Goal: Task Accomplishment & Management: Manage account settings

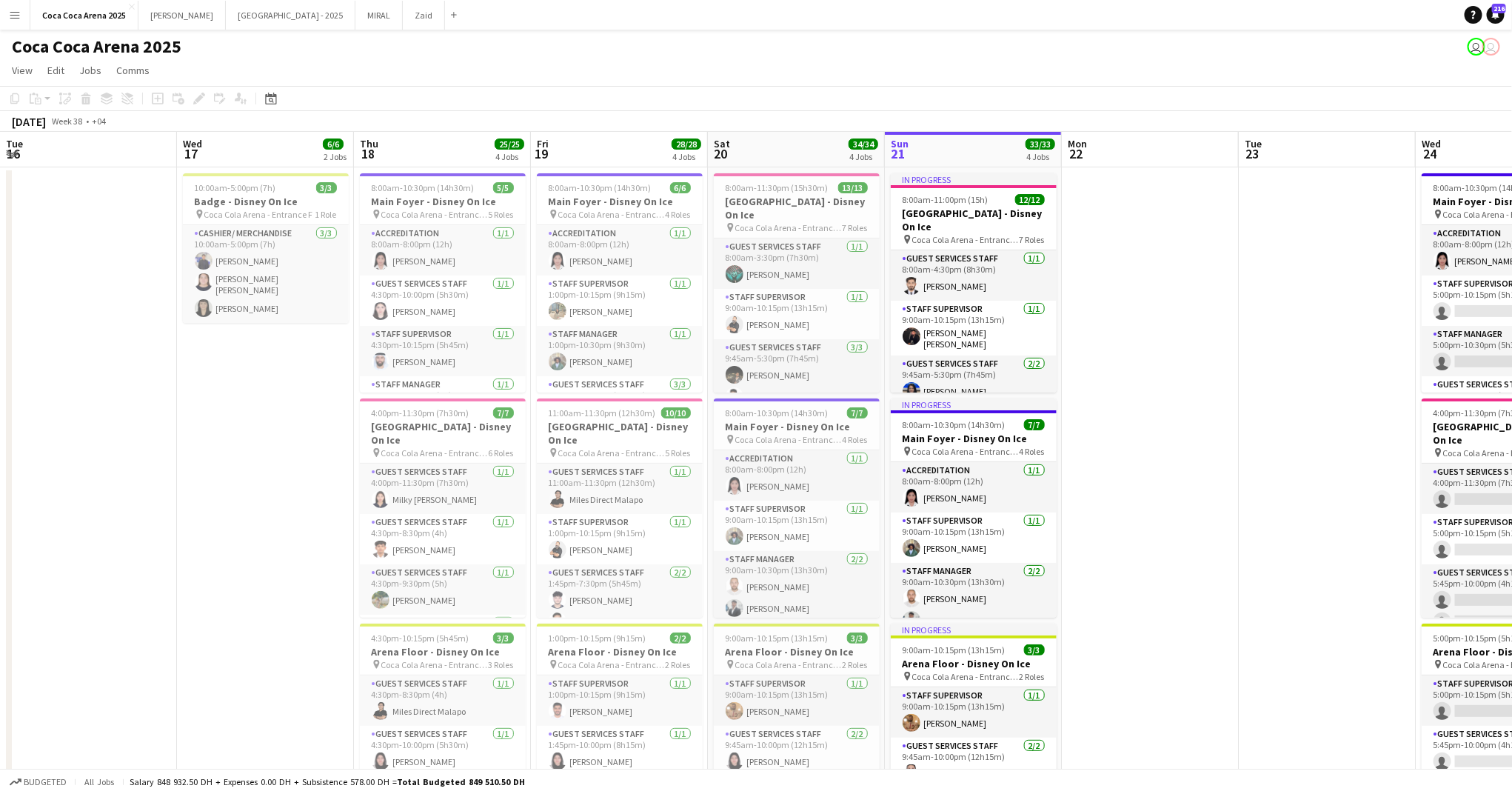
scroll to position [0, 459]
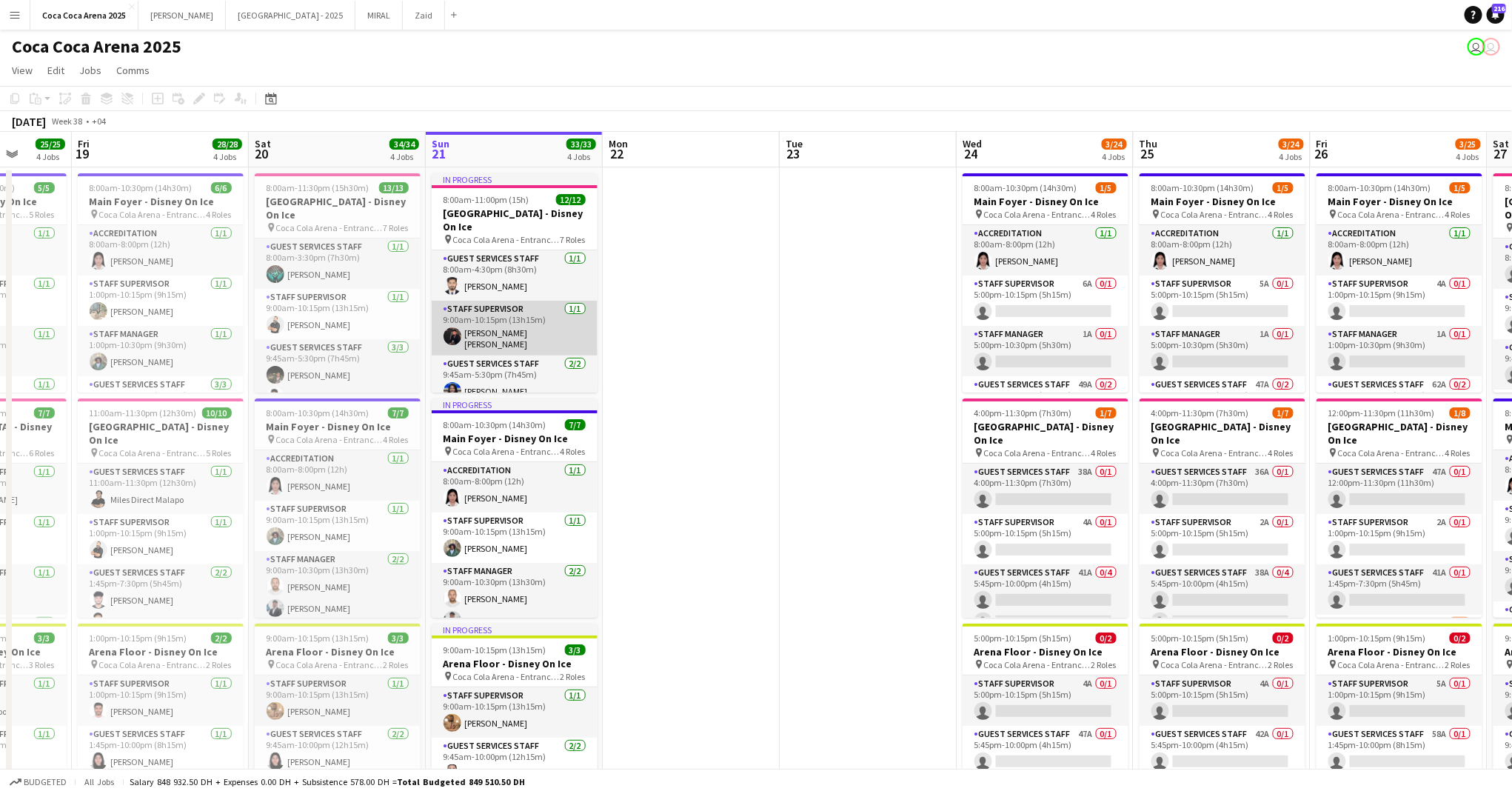
click at [522, 323] on app-card-role "Staff Supervisor [DATE] 9:00am-10:15pm (13h15m) [PERSON_NAME] [PERSON_NAME]" at bounding box center [514, 329] width 166 height 55
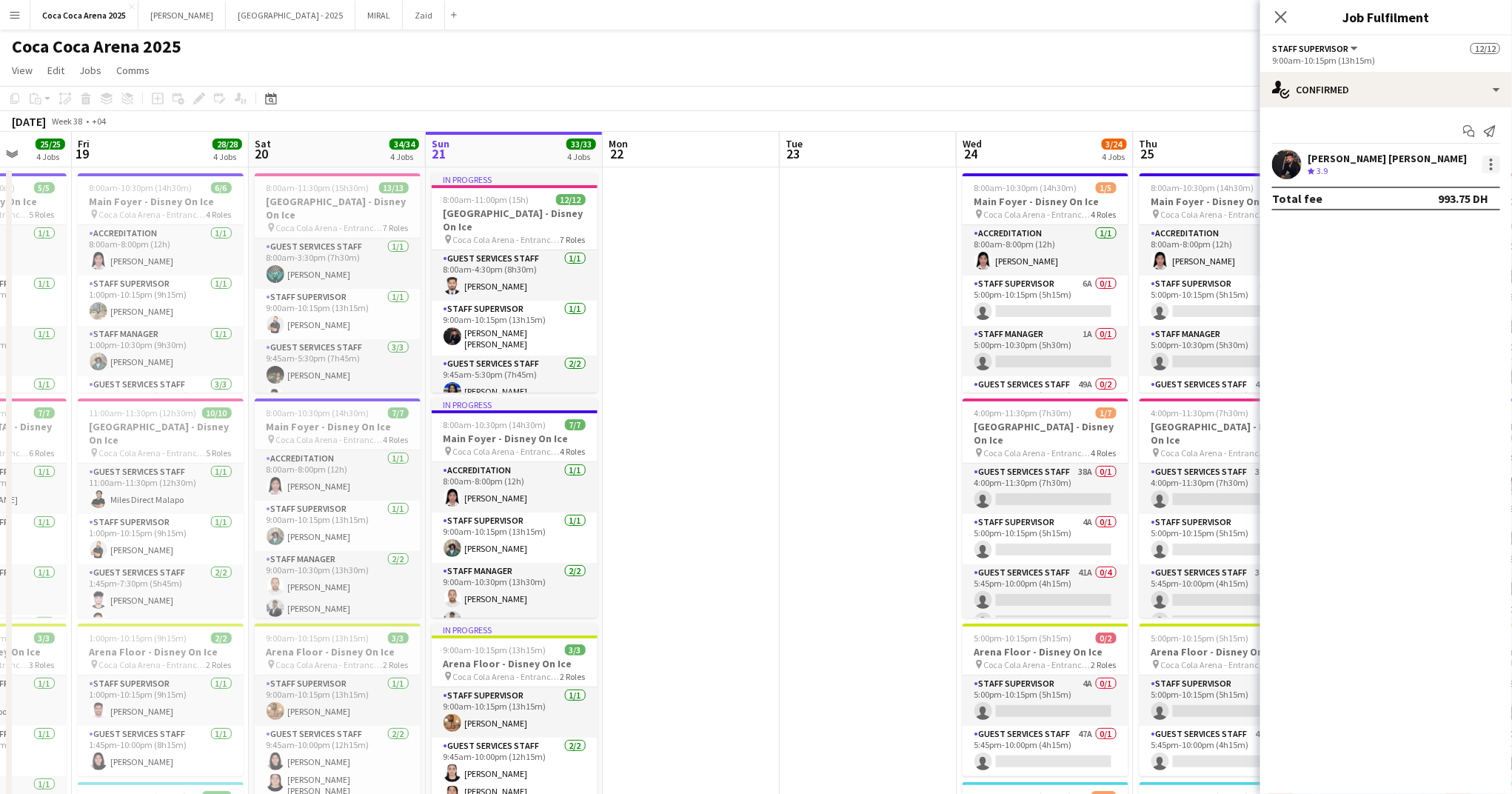
click at [1489, 161] on div at bounding box center [1490, 164] width 18 height 18
click at [1452, 414] on button "Set as supervisor" at bounding box center [1443, 404] width 115 height 35
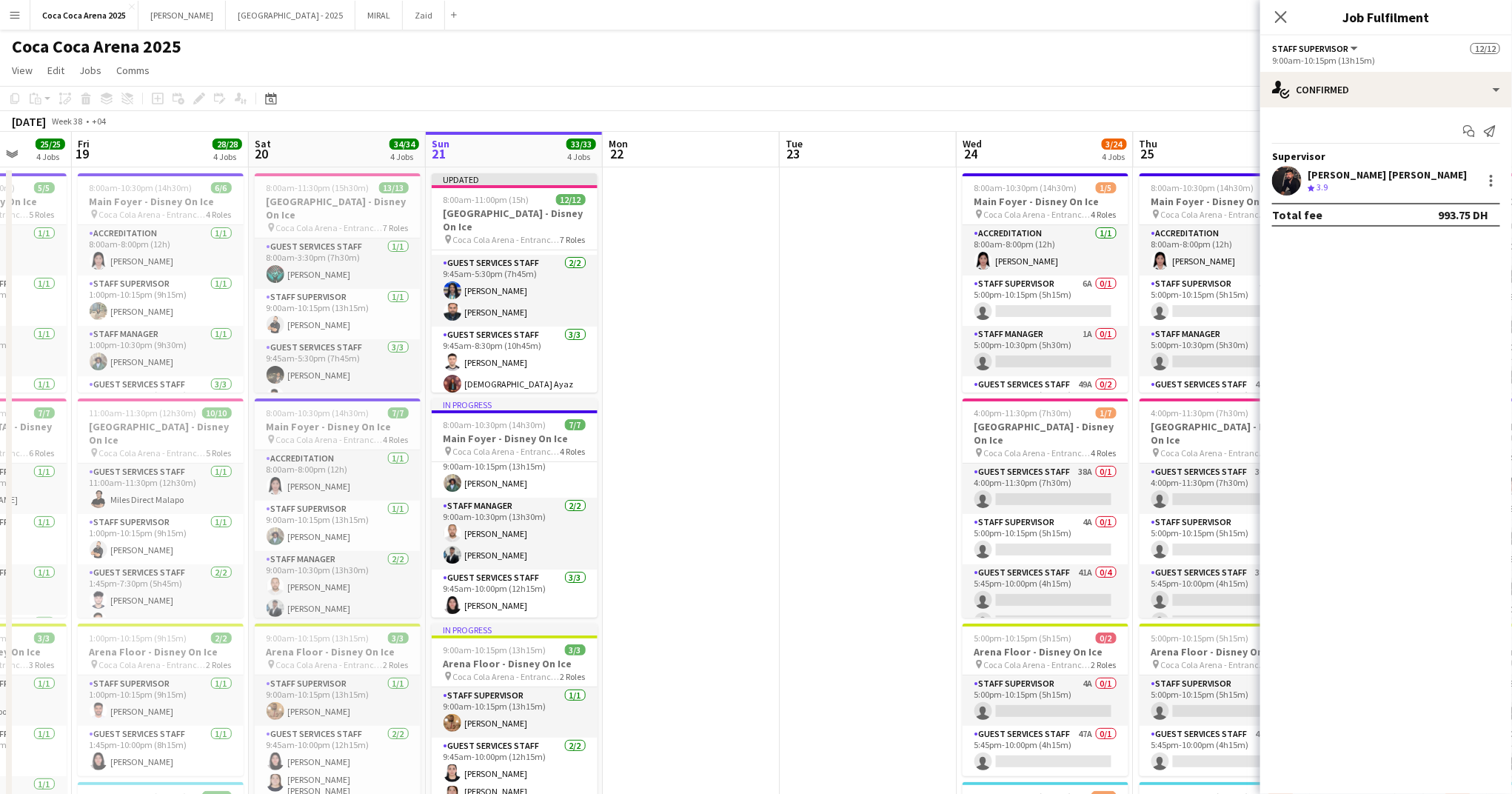
scroll to position [67, 0]
click at [532, 534] on app-card-role "Staff Manager [DATE] 9:00am-10:30pm (13h30m) [PERSON_NAME] Qadas [PERSON_NAME]" at bounding box center [514, 532] width 166 height 72
click at [533, 551] on app-card-role "Staff Manager [DATE] 9:00am-10:30pm (13h30m) [PERSON_NAME] Qadas [PERSON_NAME]" at bounding box center [514, 532] width 166 height 75
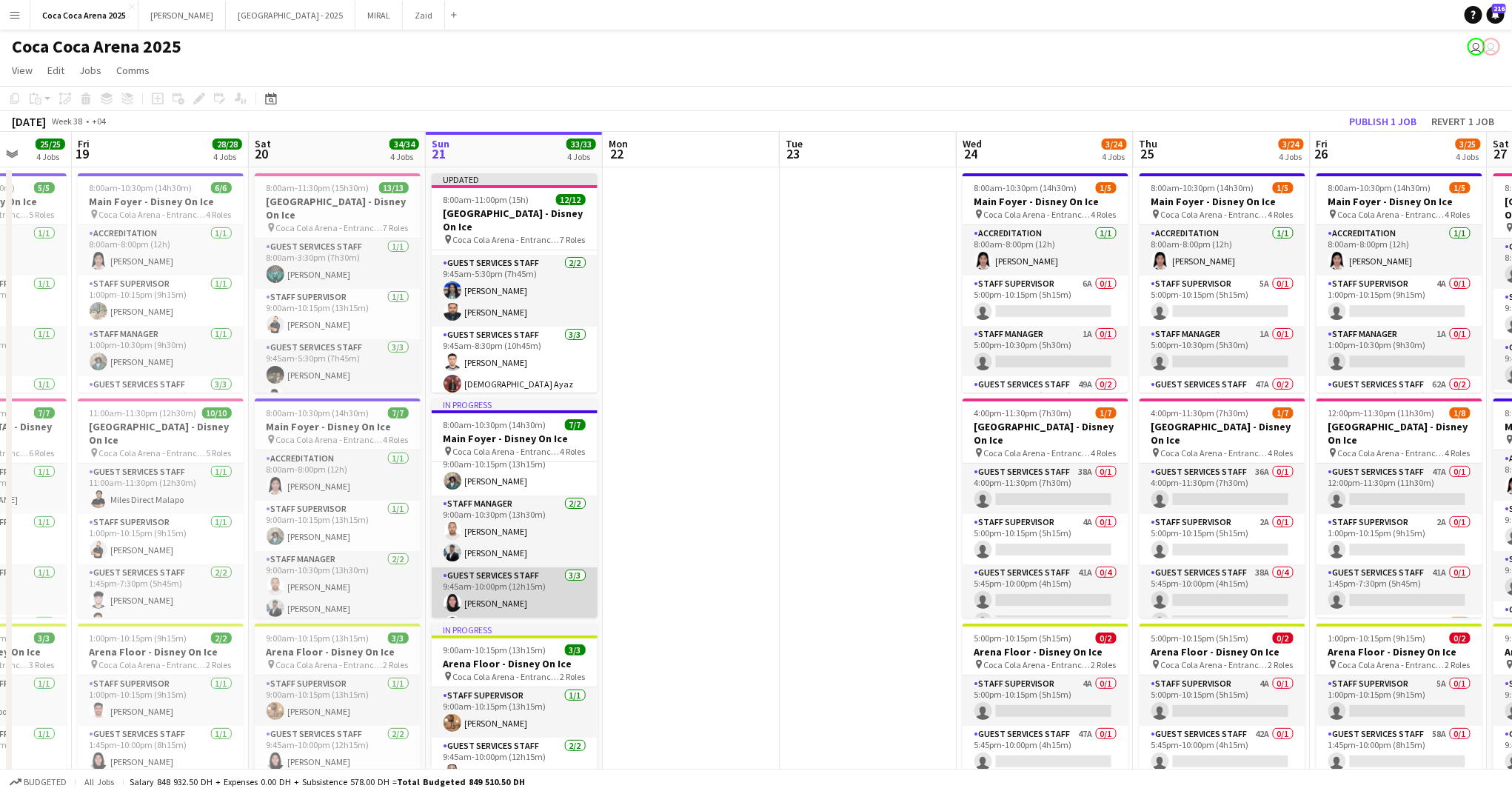
click at [480, 571] on app-card-role "Guest Services Staff [DATE] 9:45am-10:00pm (12h15m) Rawan [PERSON_NAME] [PERSON…" at bounding box center [514, 613] width 166 height 93
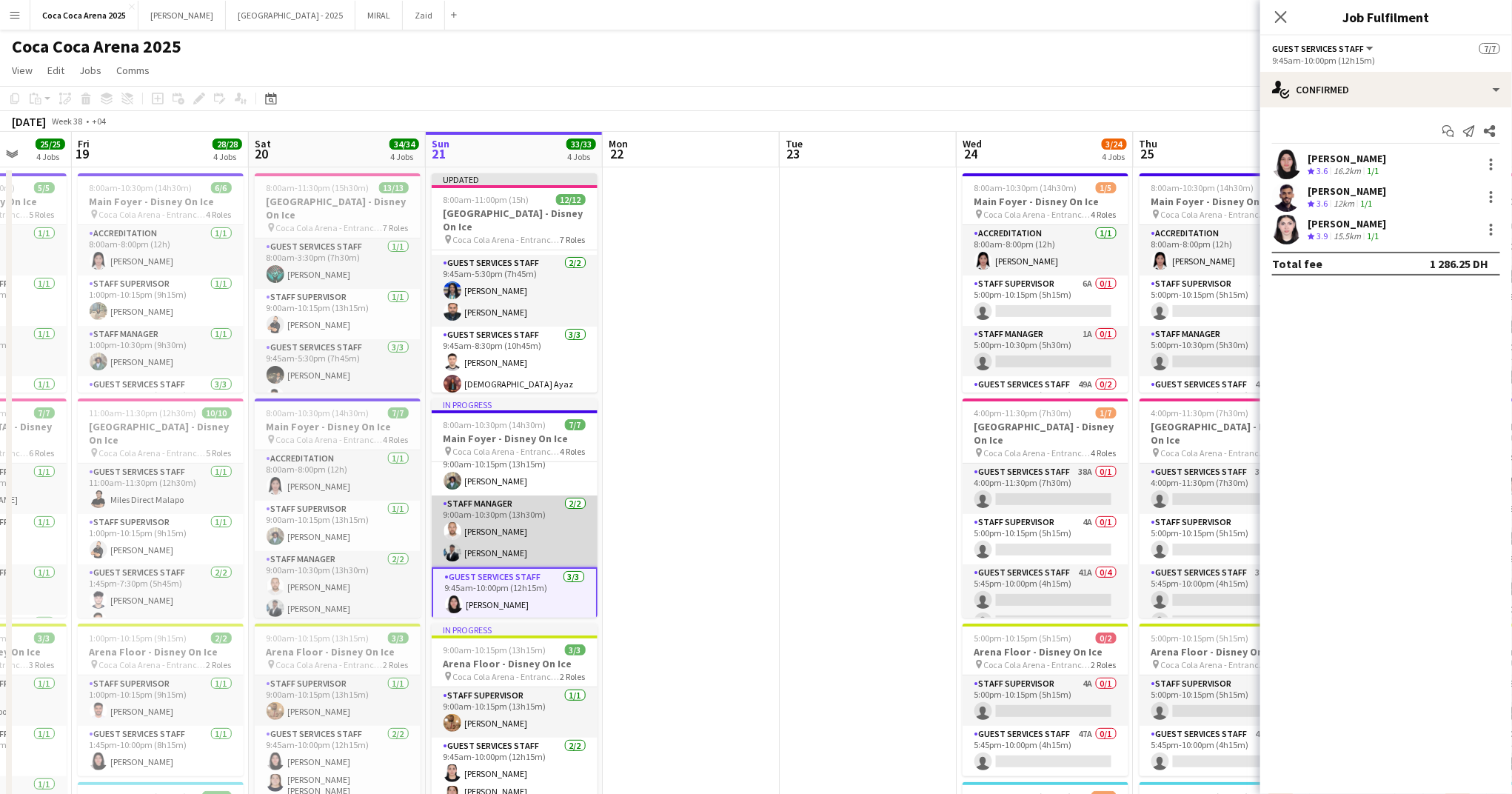
click at [487, 548] on app-card-role "Staff Manager [DATE] 9:00am-10:30pm (13h30m) [PERSON_NAME] Qadas [PERSON_NAME]" at bounding box center [514, 532] width 166 height 72
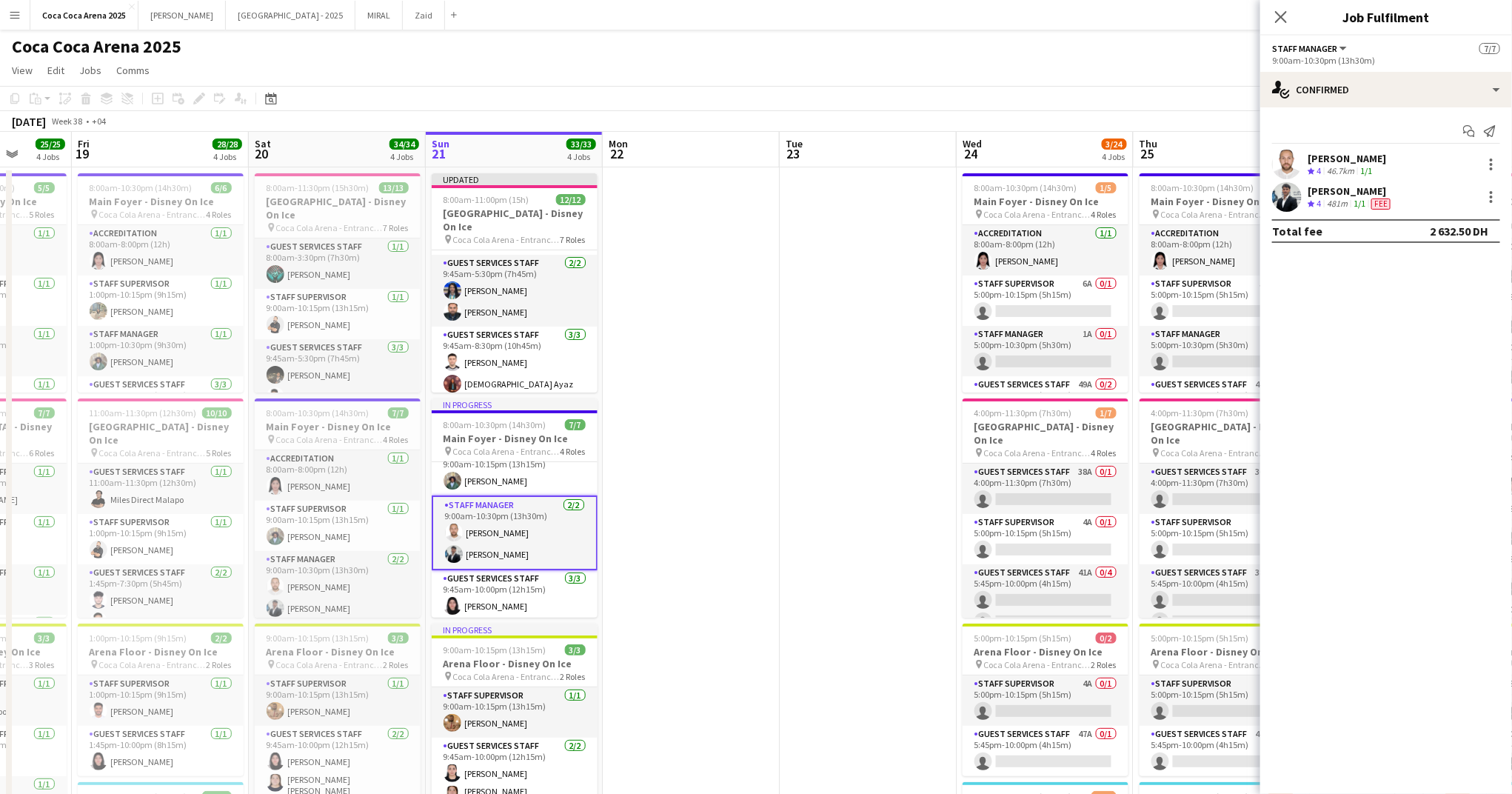
click at [1493, 187] on div "[PERSON_NAME] Crew rating 4 481m 1/1 Fee" at bounding box center [1386, 197] width 252 height 29
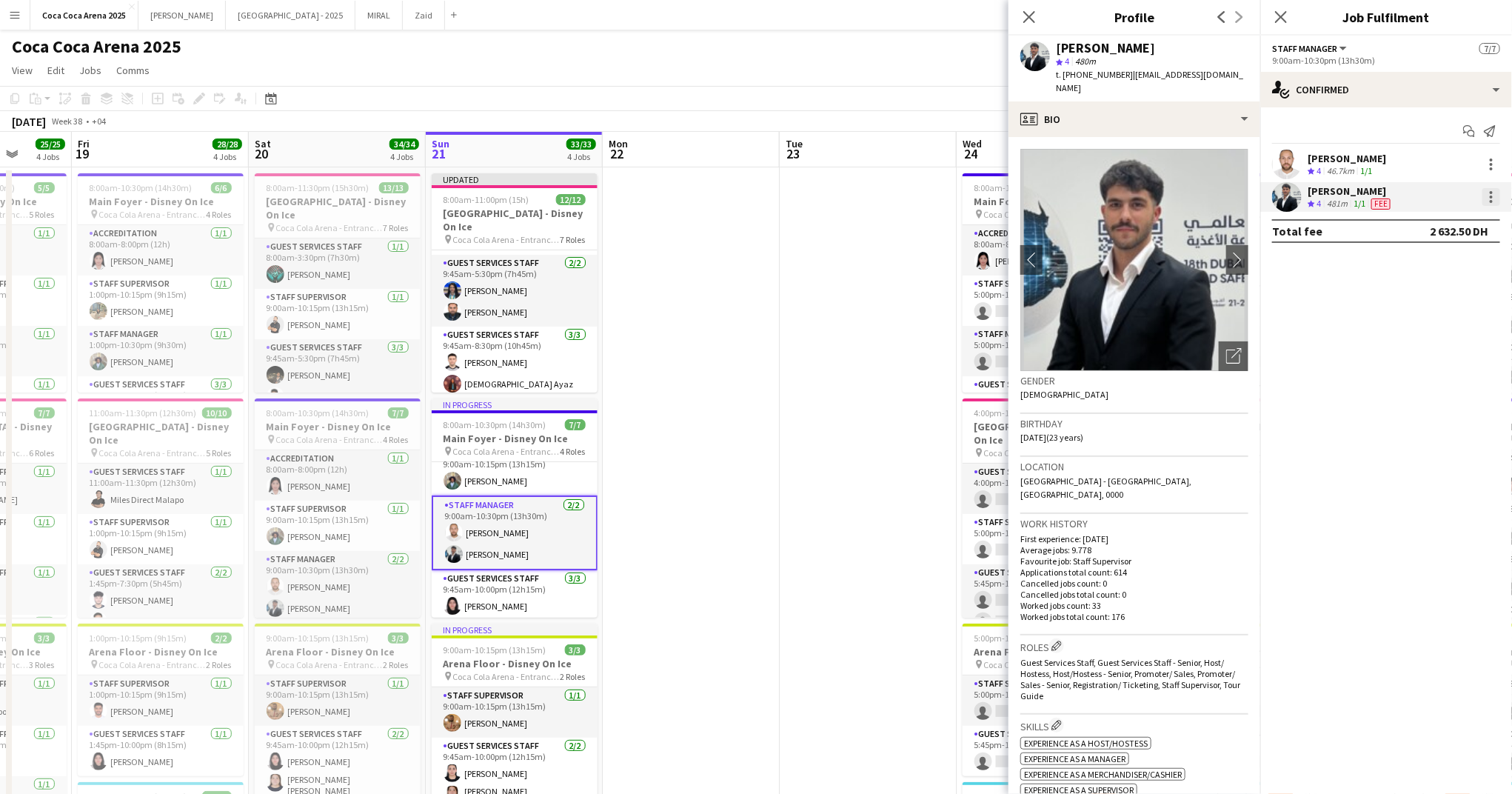
click at [1493, 194] on div at bounding box center [1490, 197] width 18 height 18
click at [1424, 440] on span "Set as supervisor" at bounding box center [1442, 437] width 92 height 13
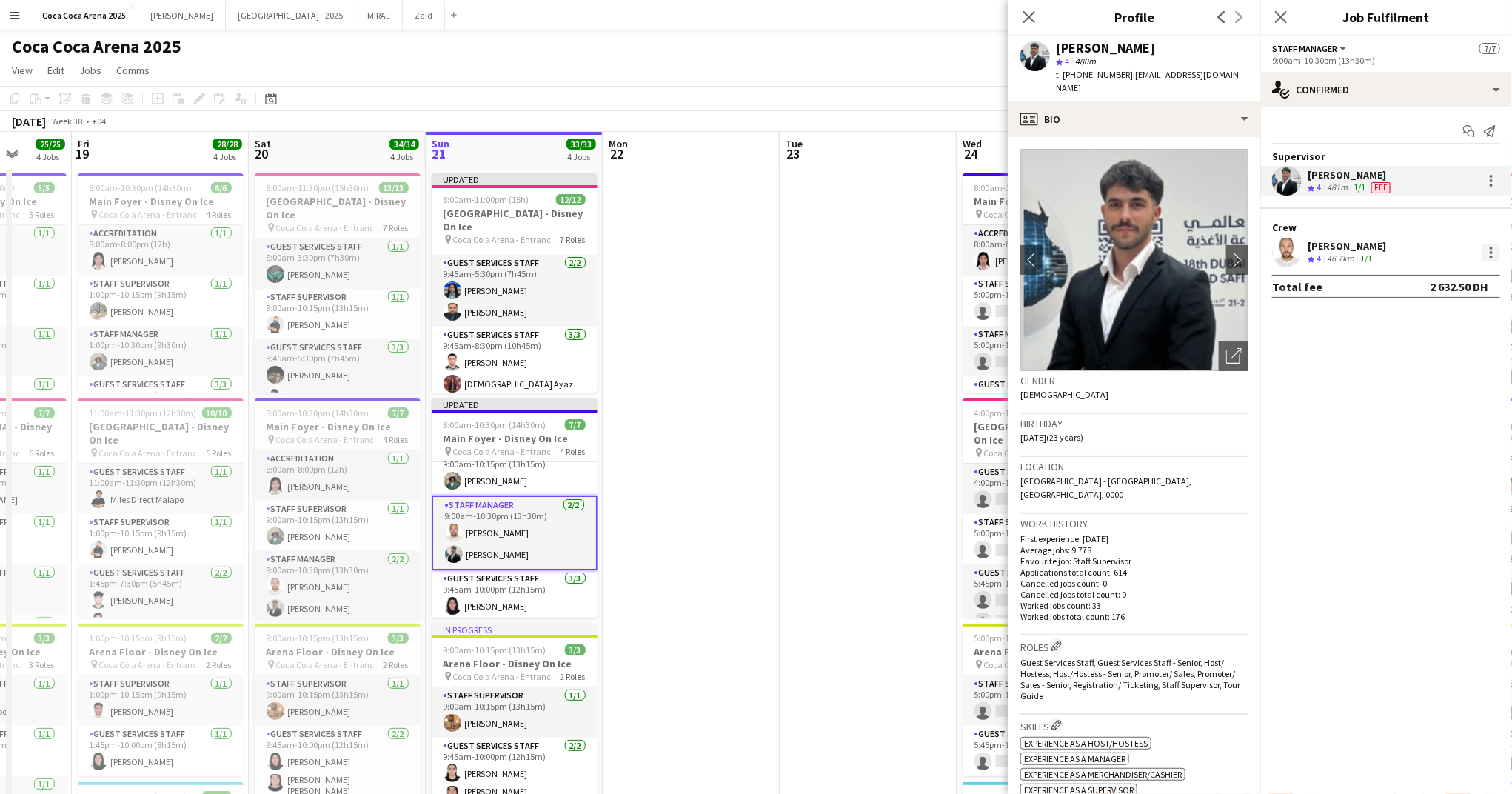
click at [1497, 257] on div at bounding box center [1490, 252] width 18 height 18
click at [1422, 491] on span "Set as supervisor" at bounding box center [1442, 492] width 92 height 13
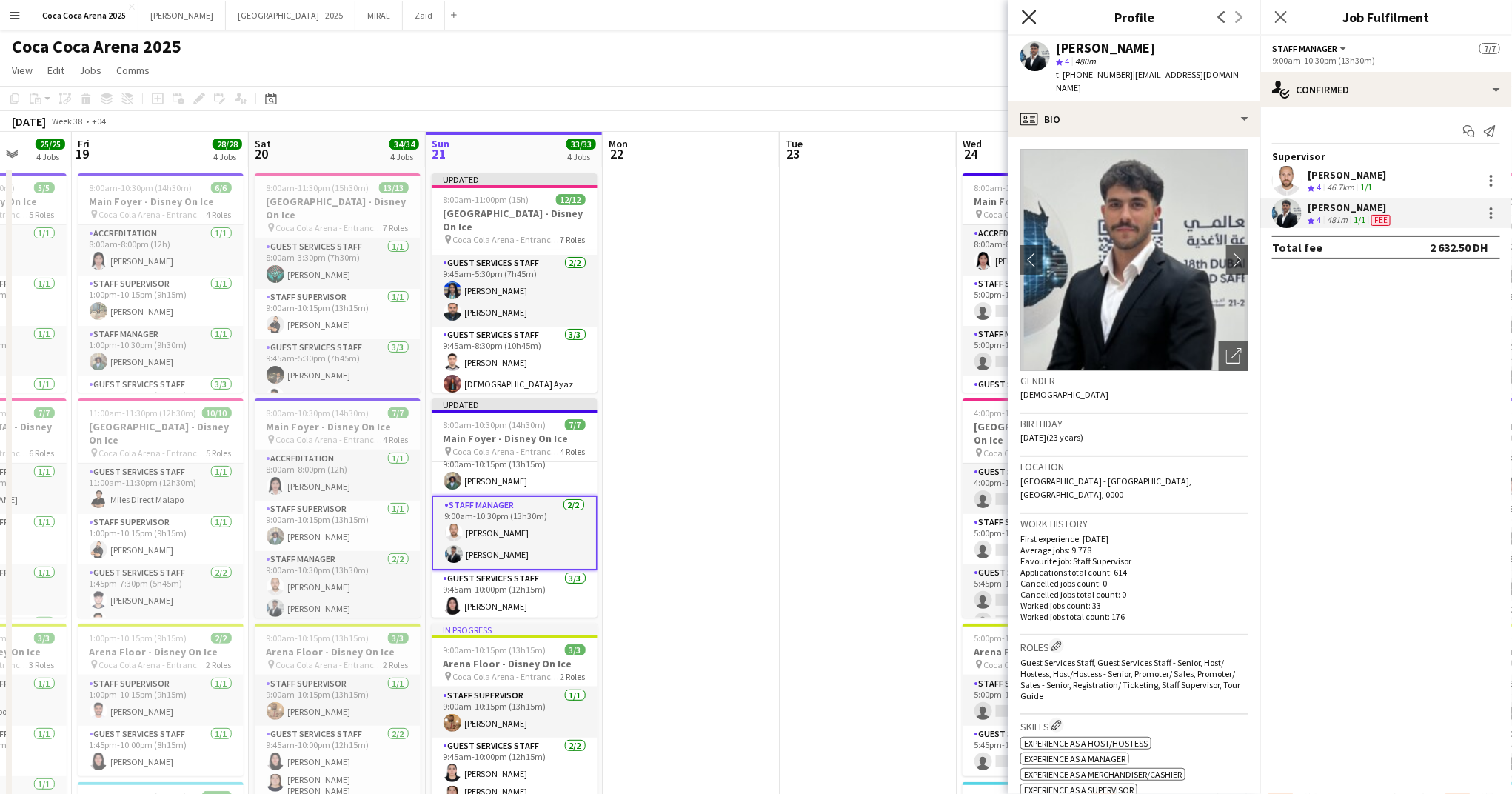
click at [1028, 15] on icon at bounding box center [1029, 16] width 14 height 14
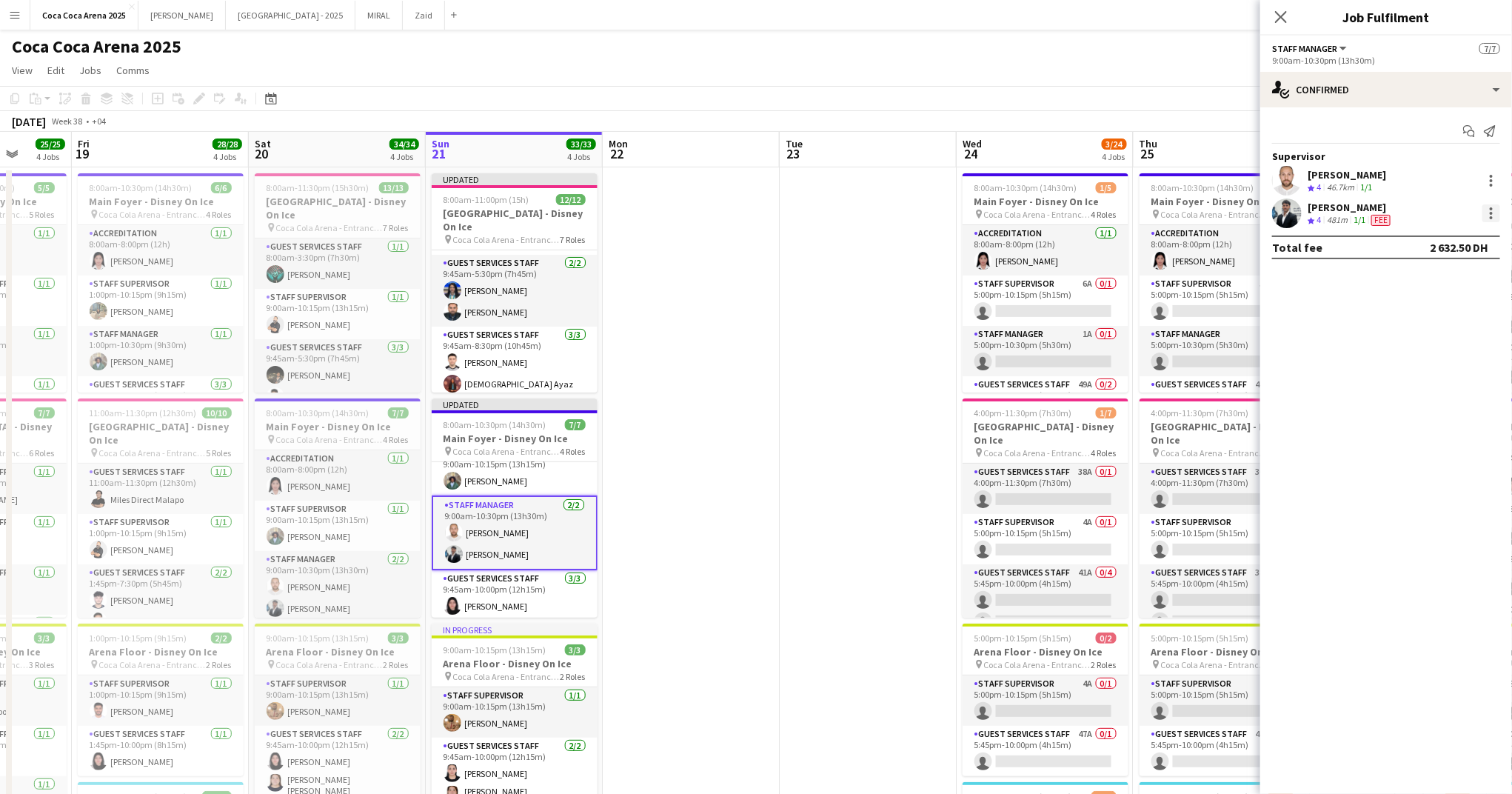
click at [1490, 208] on div at bounding box center [1490, 208] width 3 height 3
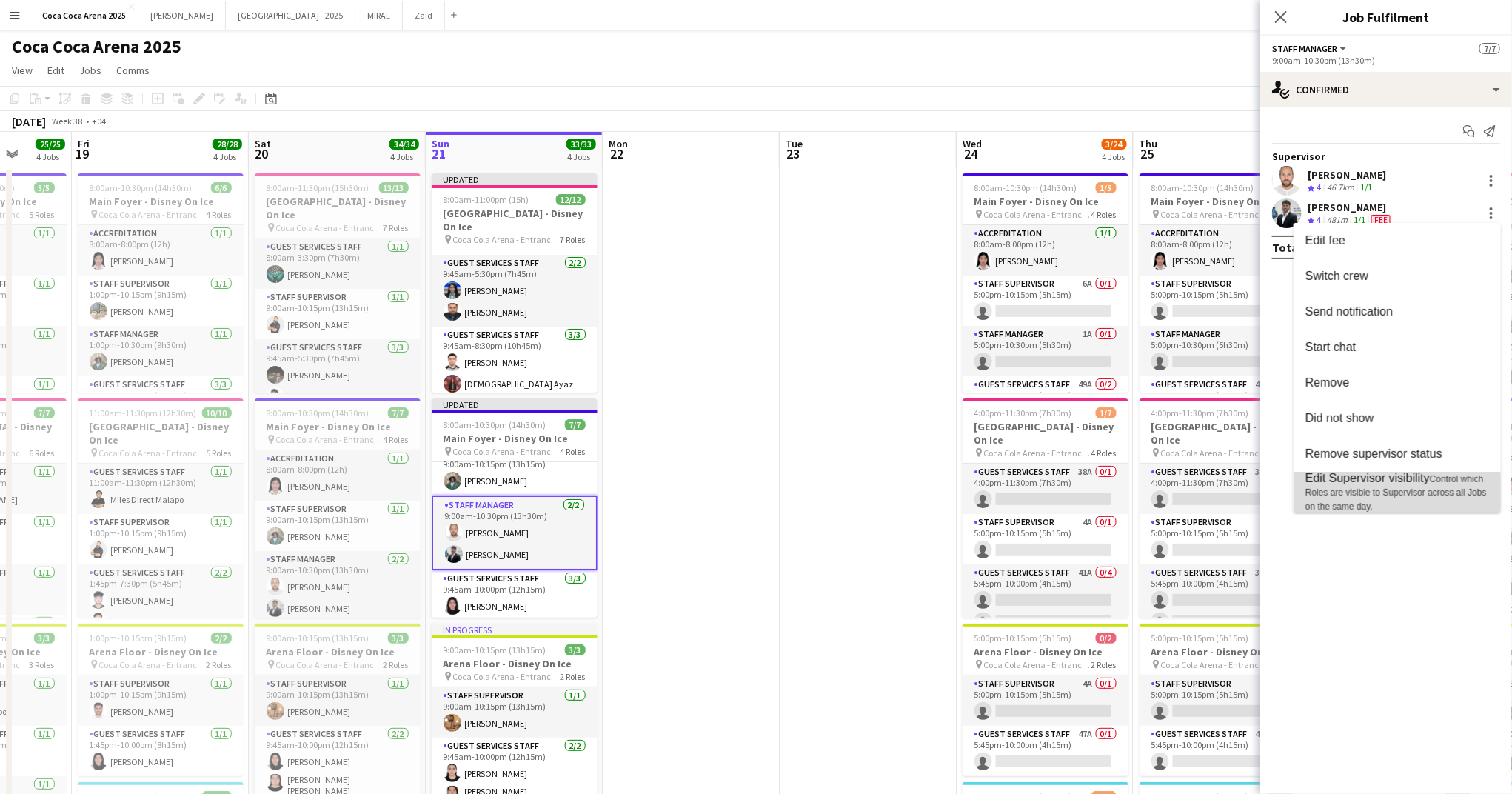
click at [1364, 493] on span "Control which Roles are visible to Supervisor across all Jobs on the same day." at bounding box center [1396, 493] width 181 height 38
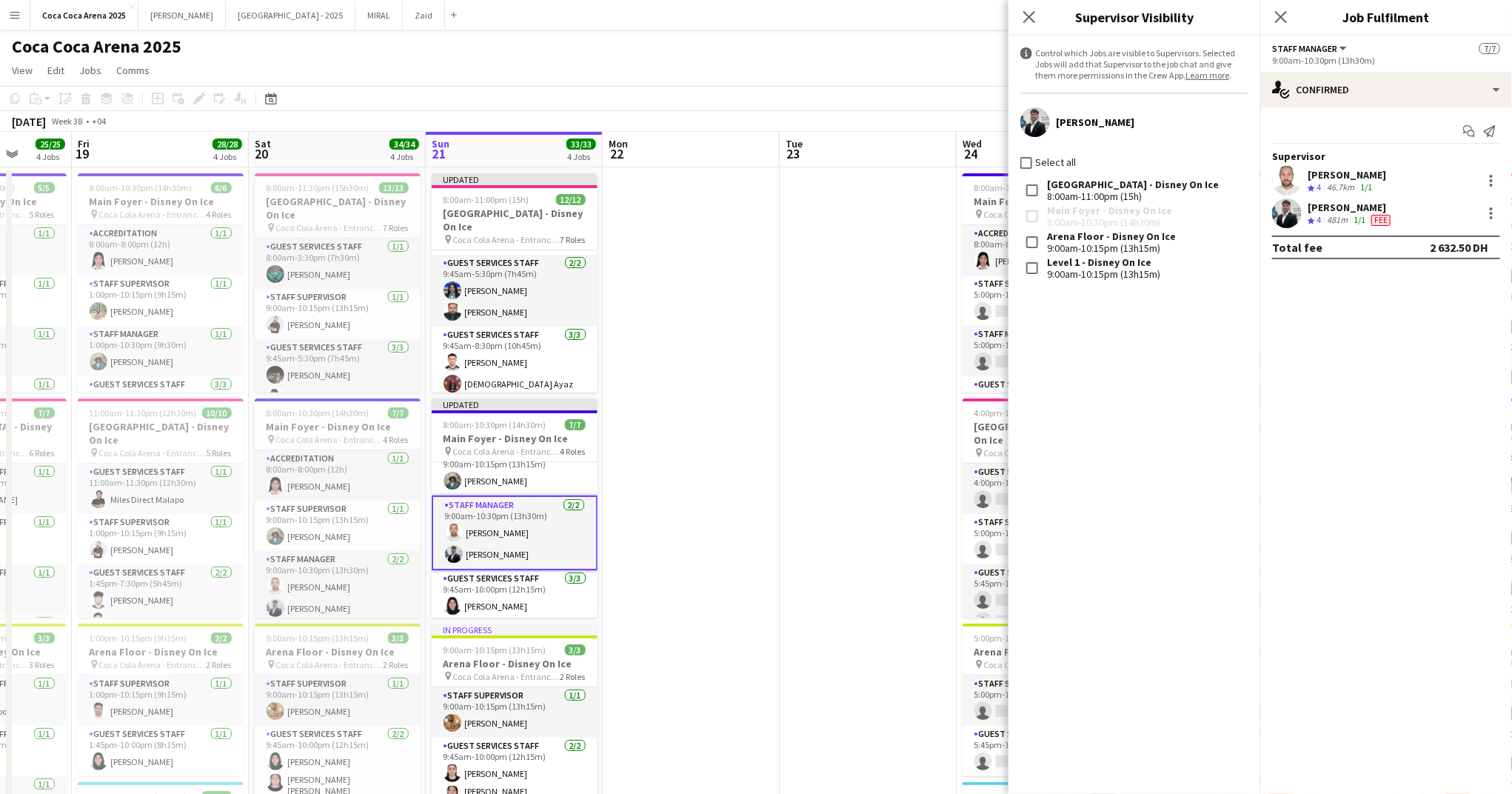
click at [1023, 153] on div "[PERSON_NAME] Select all [GEOGRAPHIC_DATA] - Disney On Ice 8:00am-11:00pm (15h)…" at bounding box center [1134, 194] width 252 height 199
click at [1030, 170] on div "[PERSON_NAME] Select all [GEOGRAPHIC_DATA] - Disney On Ice 8:00am-11:00pm (15h)…" at bounding box center [1134, 194] width 252 height 199
click at [1030, 22] on icon "Close pop-in" at bounding box center [1029, 16] width 14 height 14
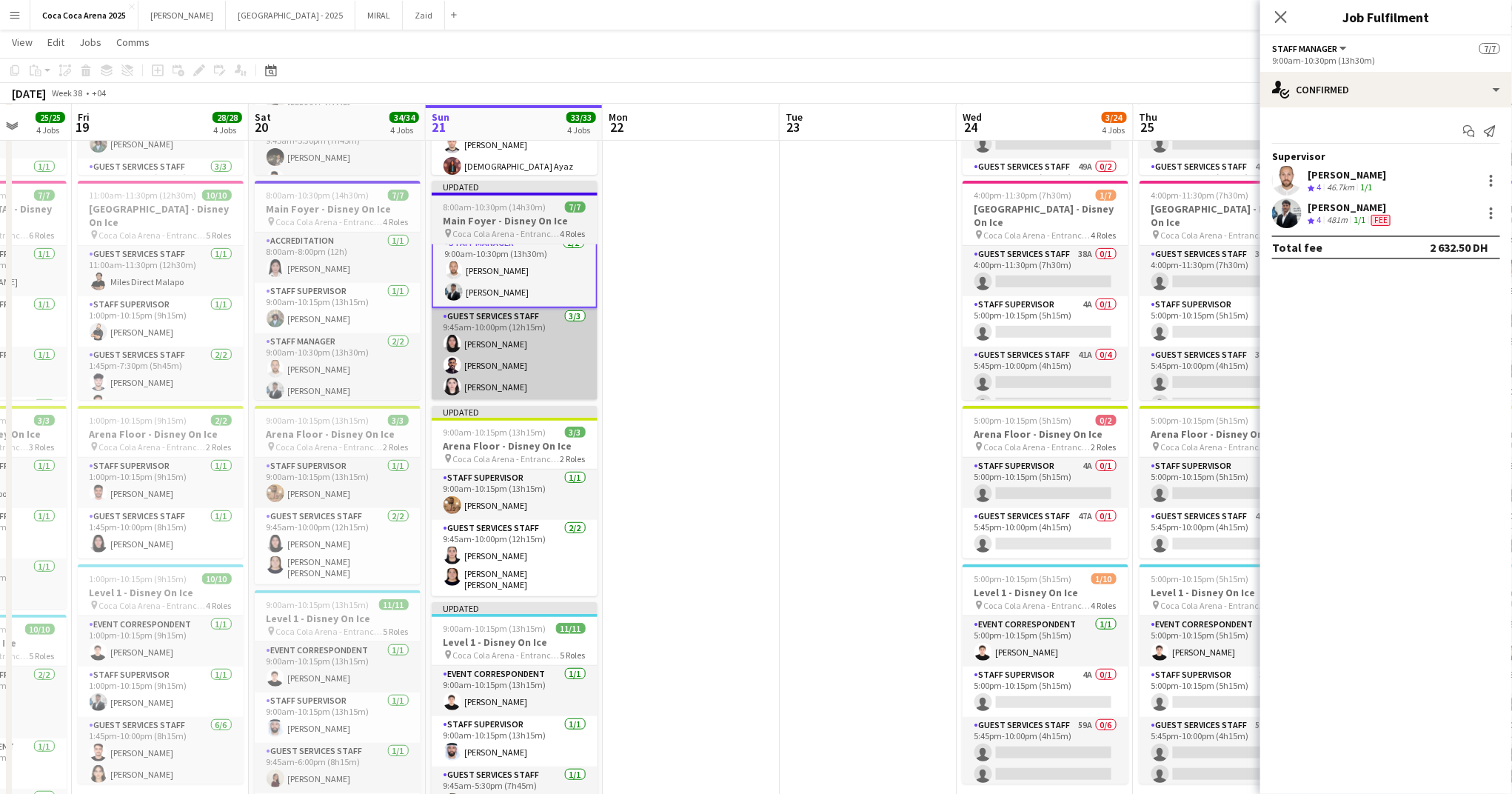
scroll to position [217, 0]
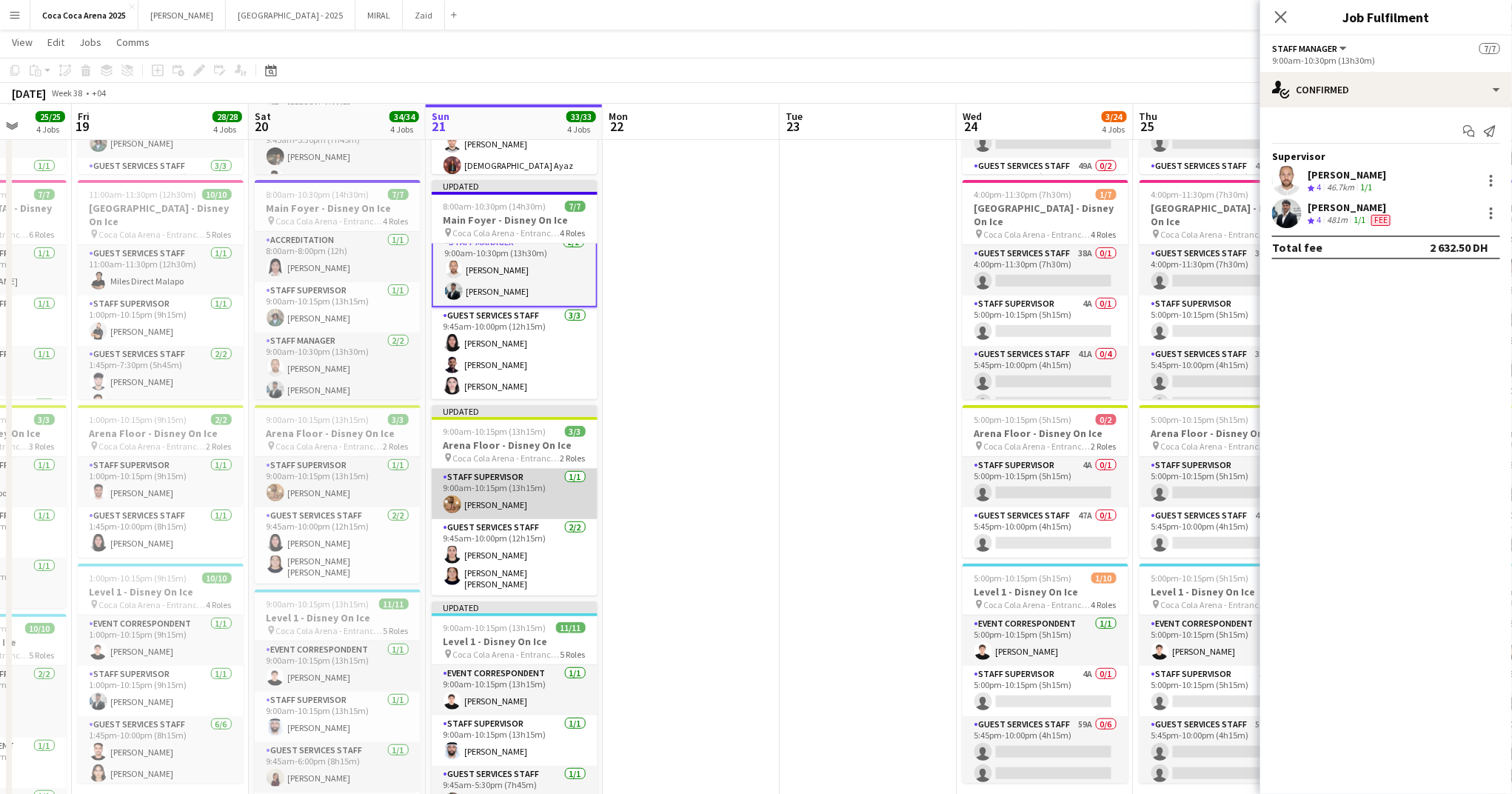
click at [519, 501] on app-card-role "Staff Supervisor [DATE] 9:00am-10:15pm (13h15m) [PERSON_NAME]" at bounding box center [514, 494] width 166 height 51
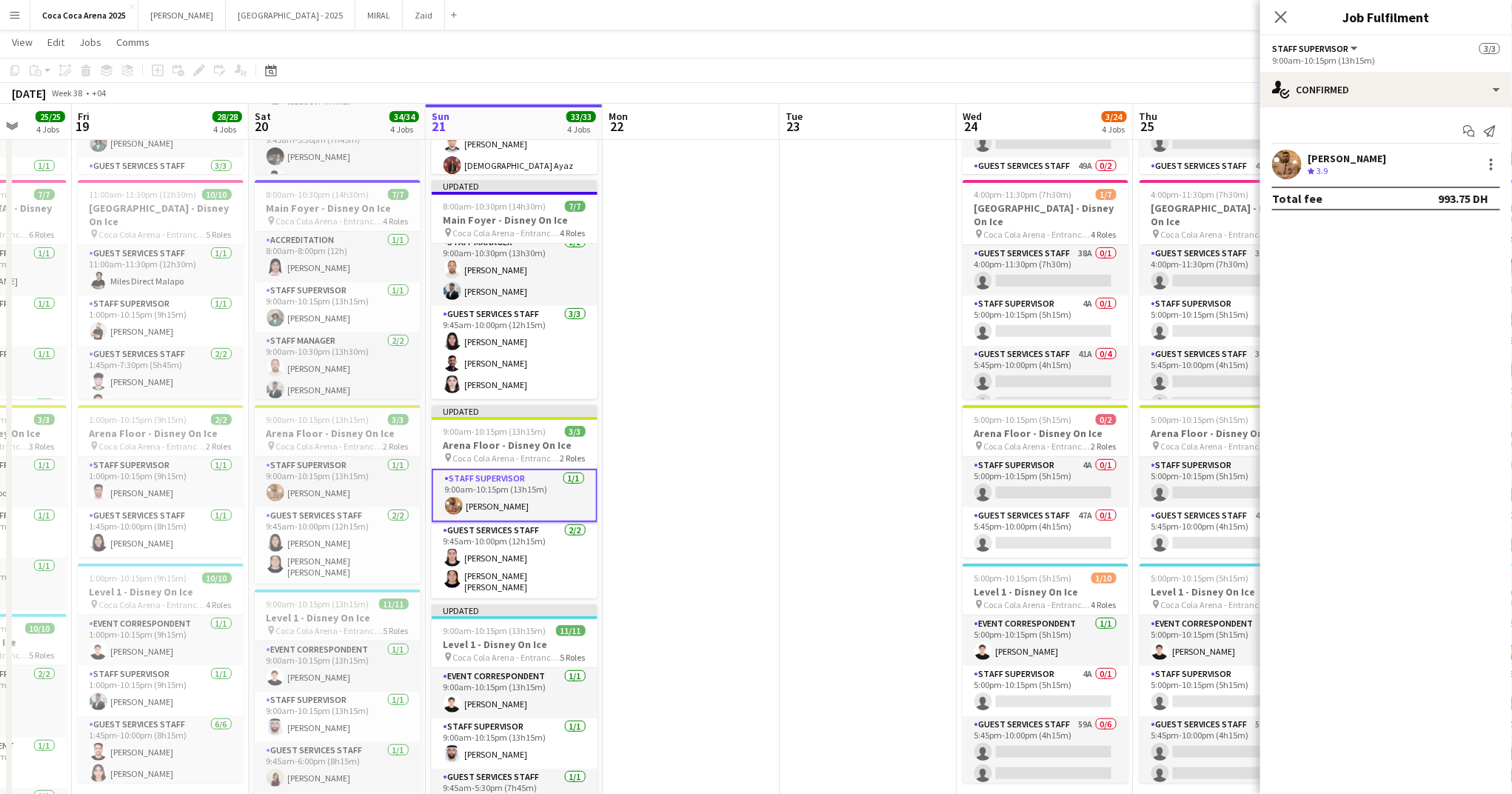
scroll to position [109, 0]
click at [1494, 169] on div at bounding box center [1490, 164] width 18 height 18
click at [1450, 402] on span "Set as supervisor" at bounding box center [1442, 404] width 92 height 13
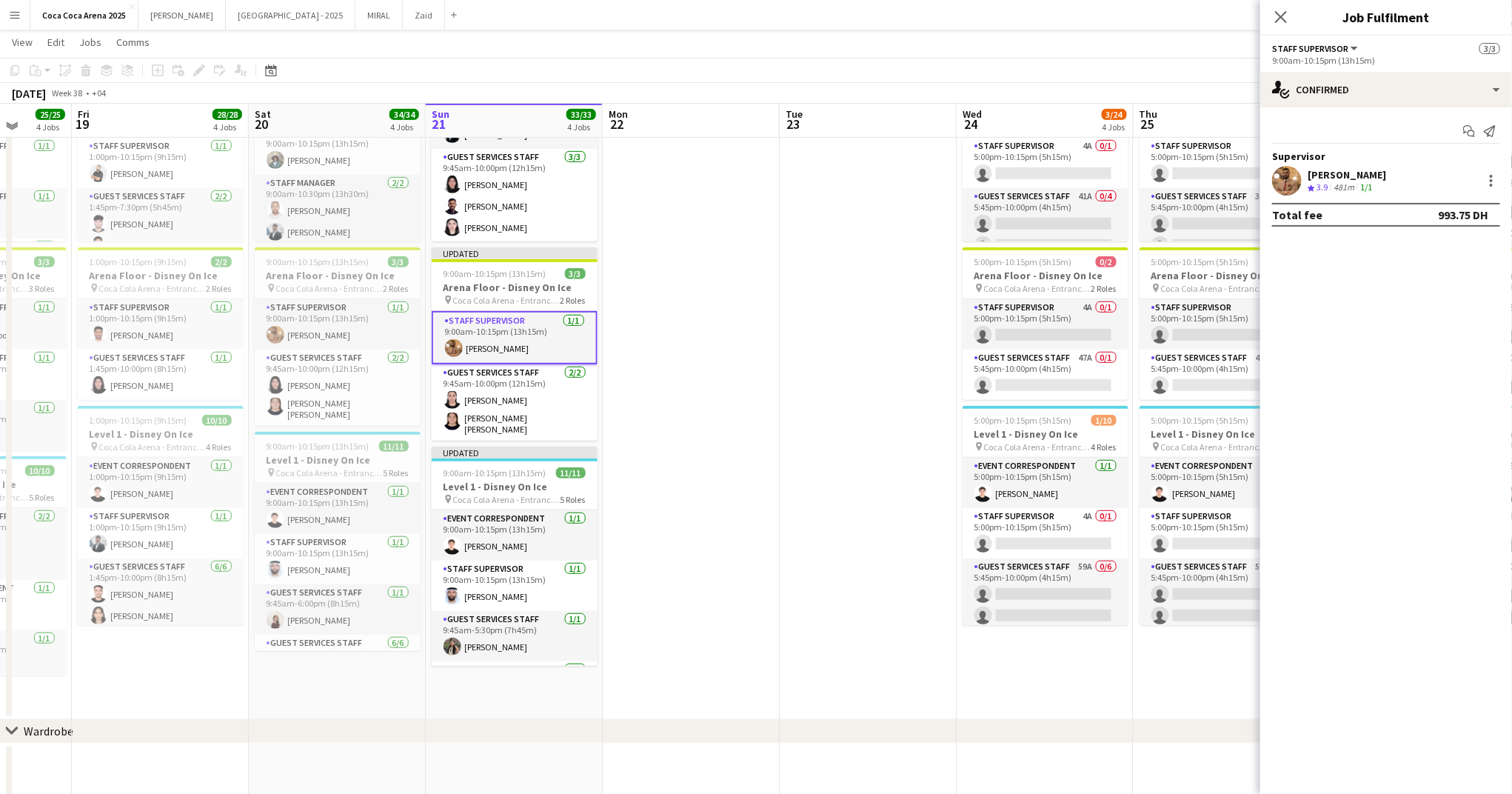
scroll to position [376, 0]
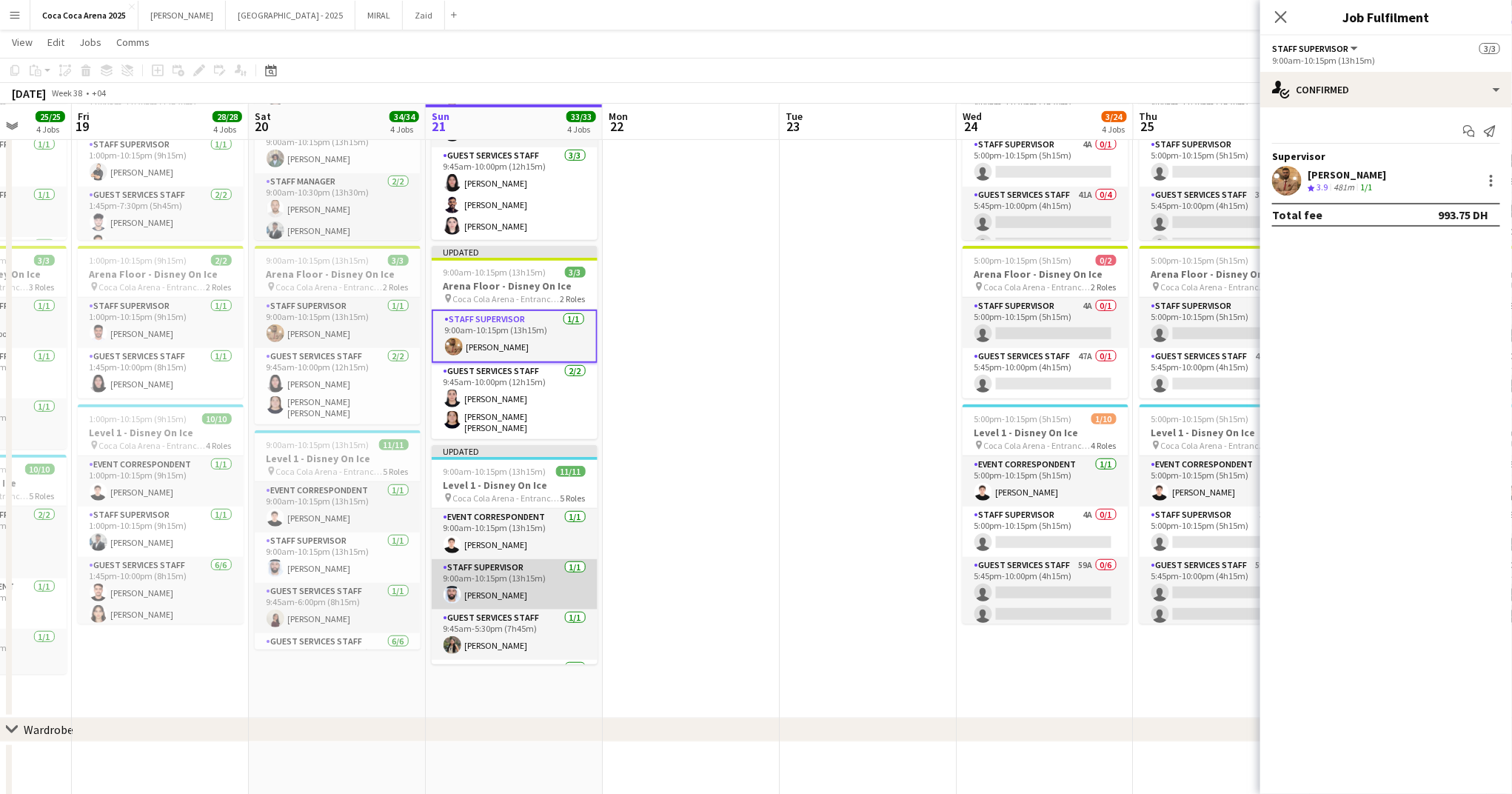
click at [510, 584] on app-card-role "Staff Supervisor [DATE] 9:00am-10:15pm (13h15m) [PERSON_NAME]" at bounding box center [514, 584] width 166 height 51
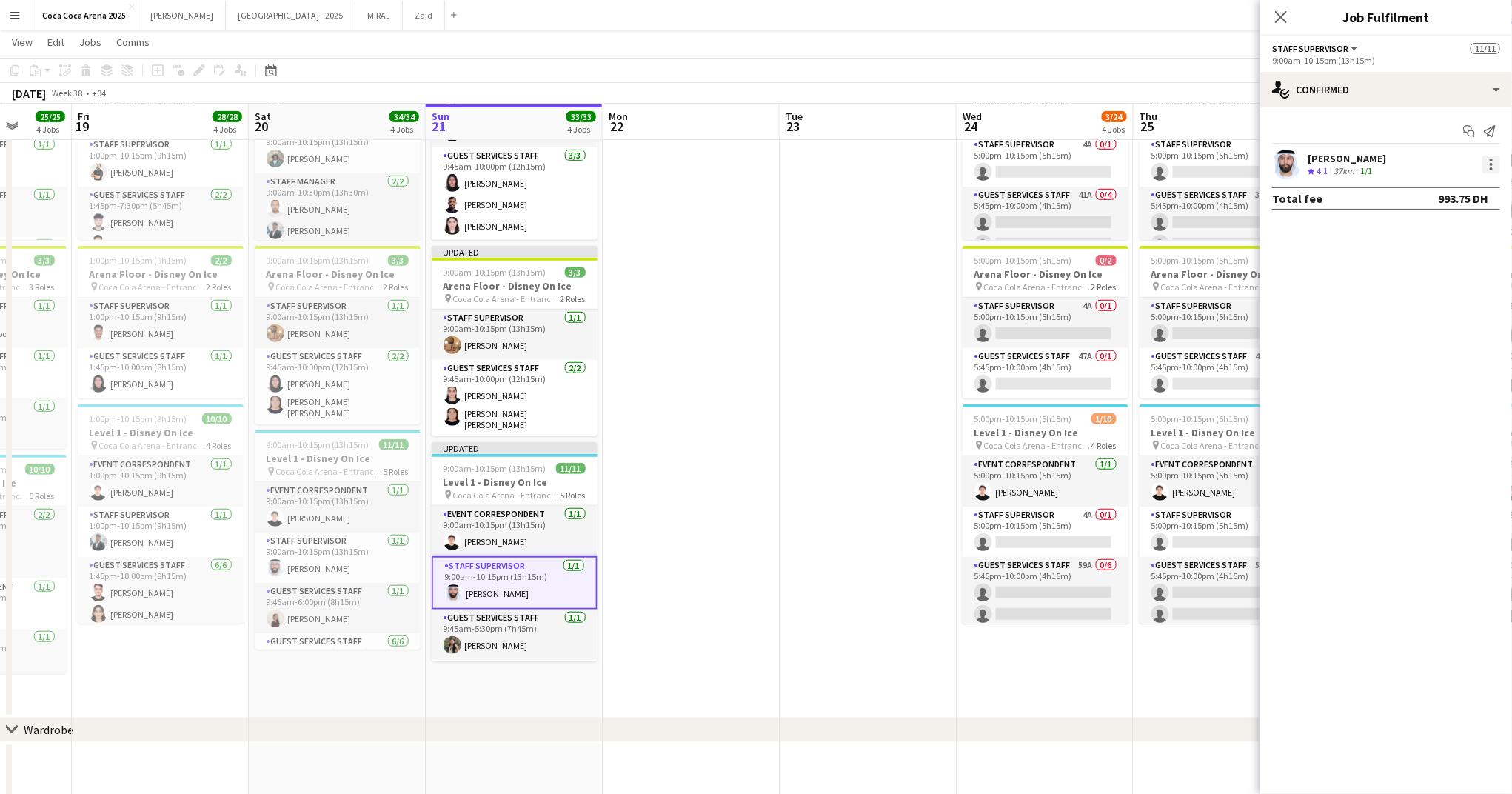
click at [1493, 164] on div at bounding box center [1490, 164] width 18 height 18
click at [1423, 408] on span "Set as supervisor" at bounding box center [1442, 404] width 92 height 13
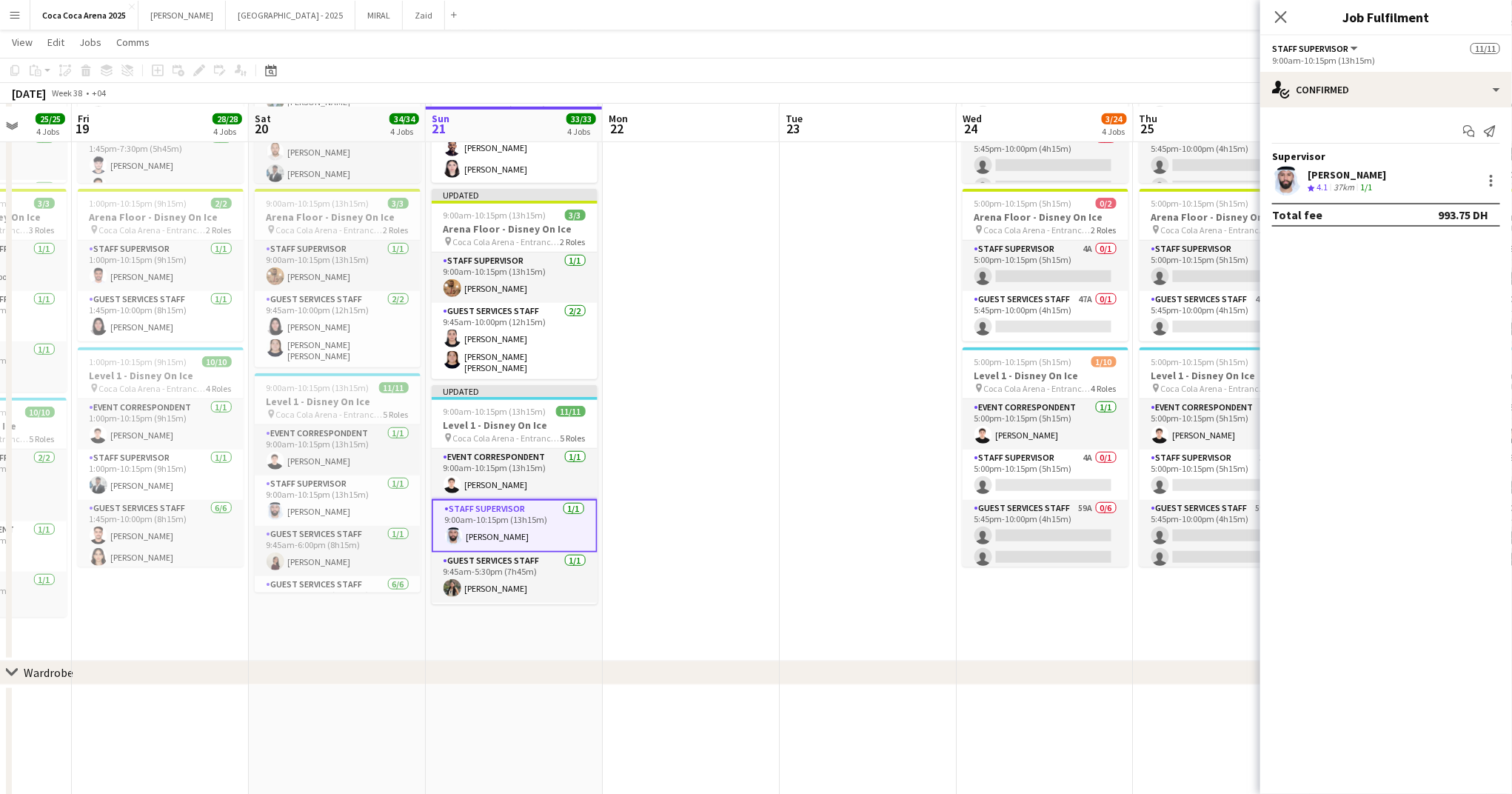
scroll to position [435, 0]
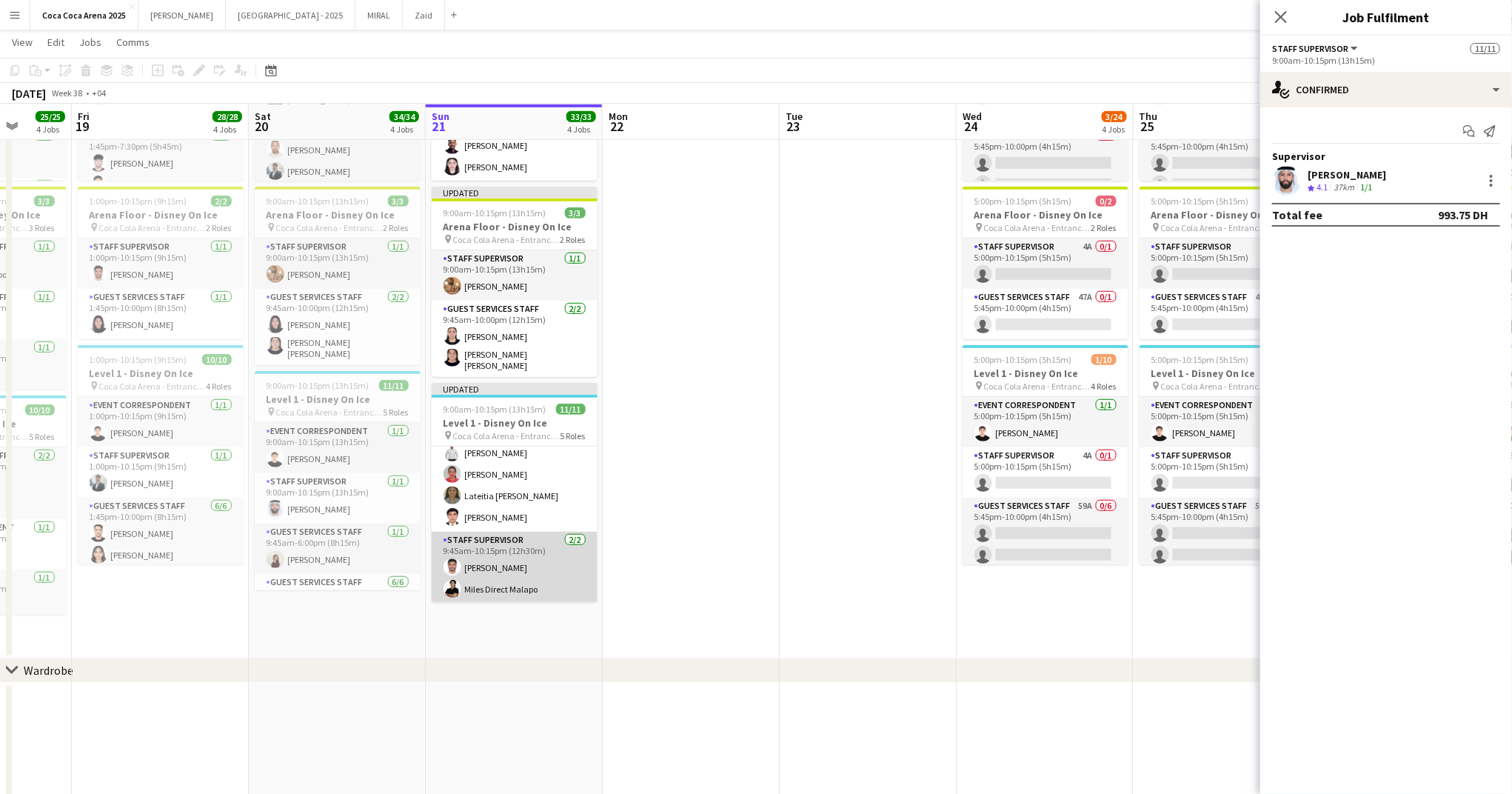
click at [512, 587] on app-card-role "Staff Supervisor [DATE] 9:45am-10:15pm (12h30m) [PERSON_NAME] Miles Direct Mala…" at bounding box center [514, 568] width 166 height 72
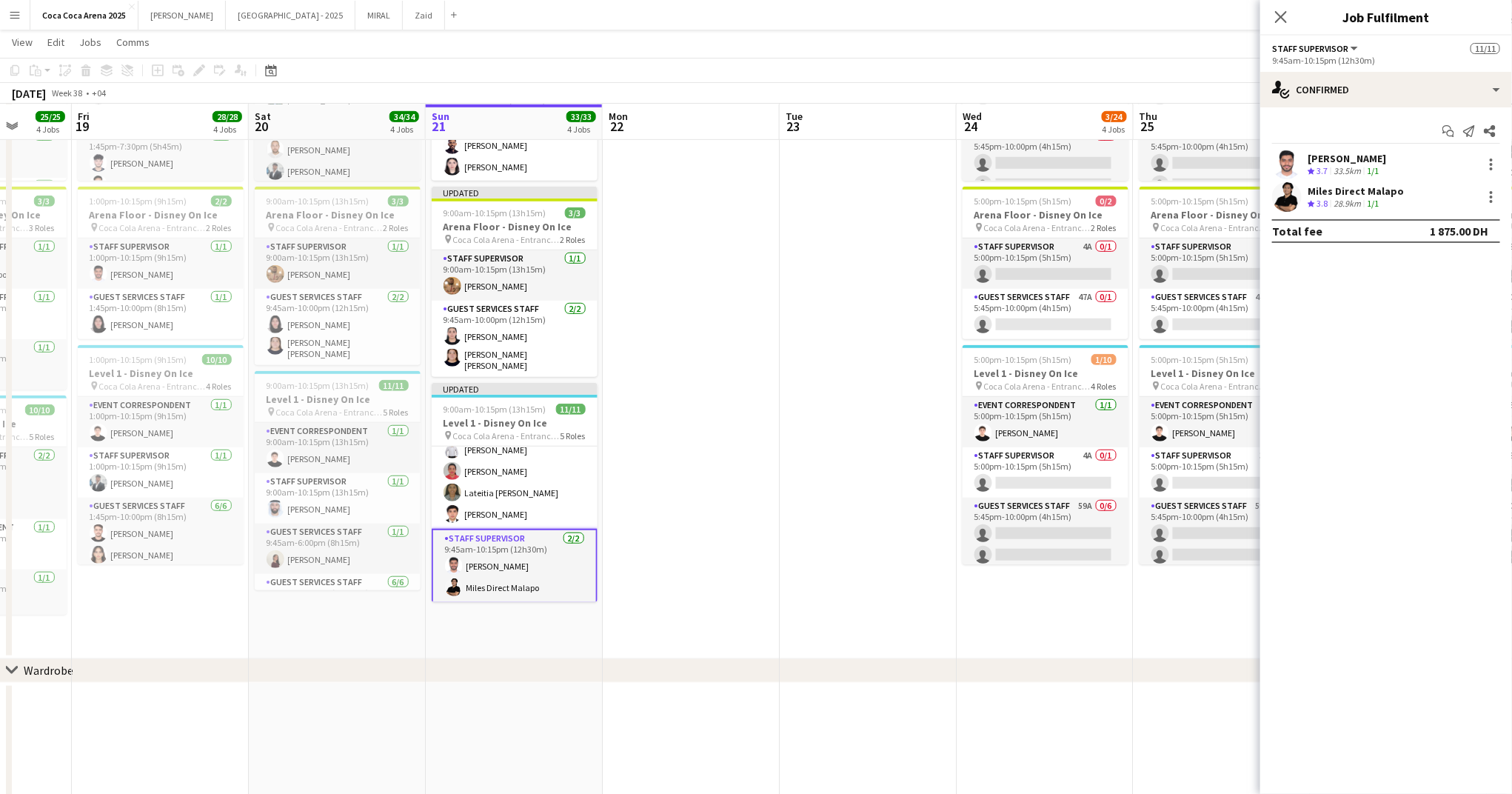
scroll to position [225, 0]
click at [1492, 168] on div at bounding box center [1490, 169] width 3 height 3
click at [1460, 370] on span "Set as supervisor" at bounding box center [1442, 369] width 92 height 13
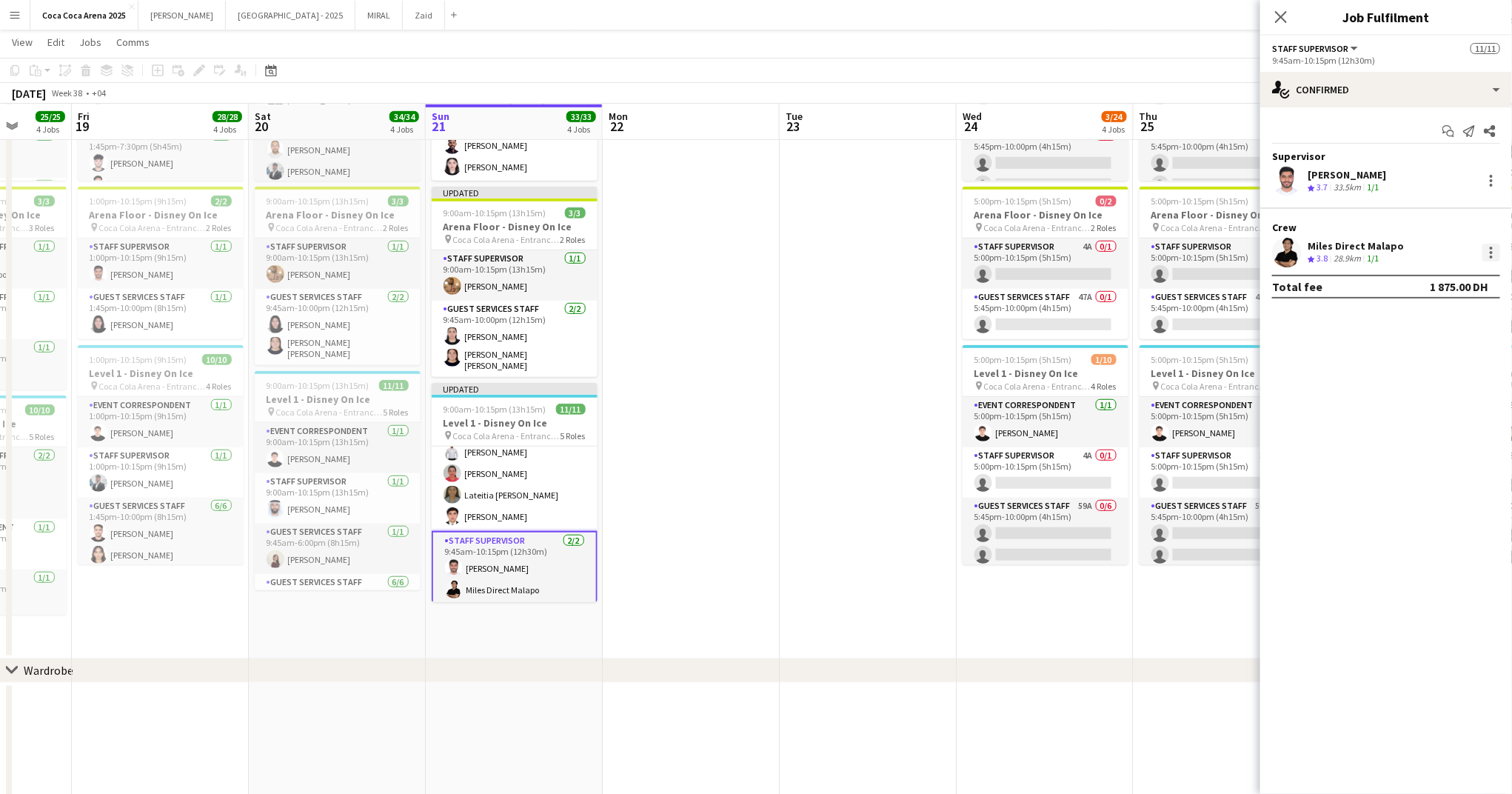
click at [1497, 256] on div at bounding box center [1490, 252] width 18 height 18
click at [1454, 460] on span "Set as supervisor" at bounding box center [1442, 456] width 92 height 13
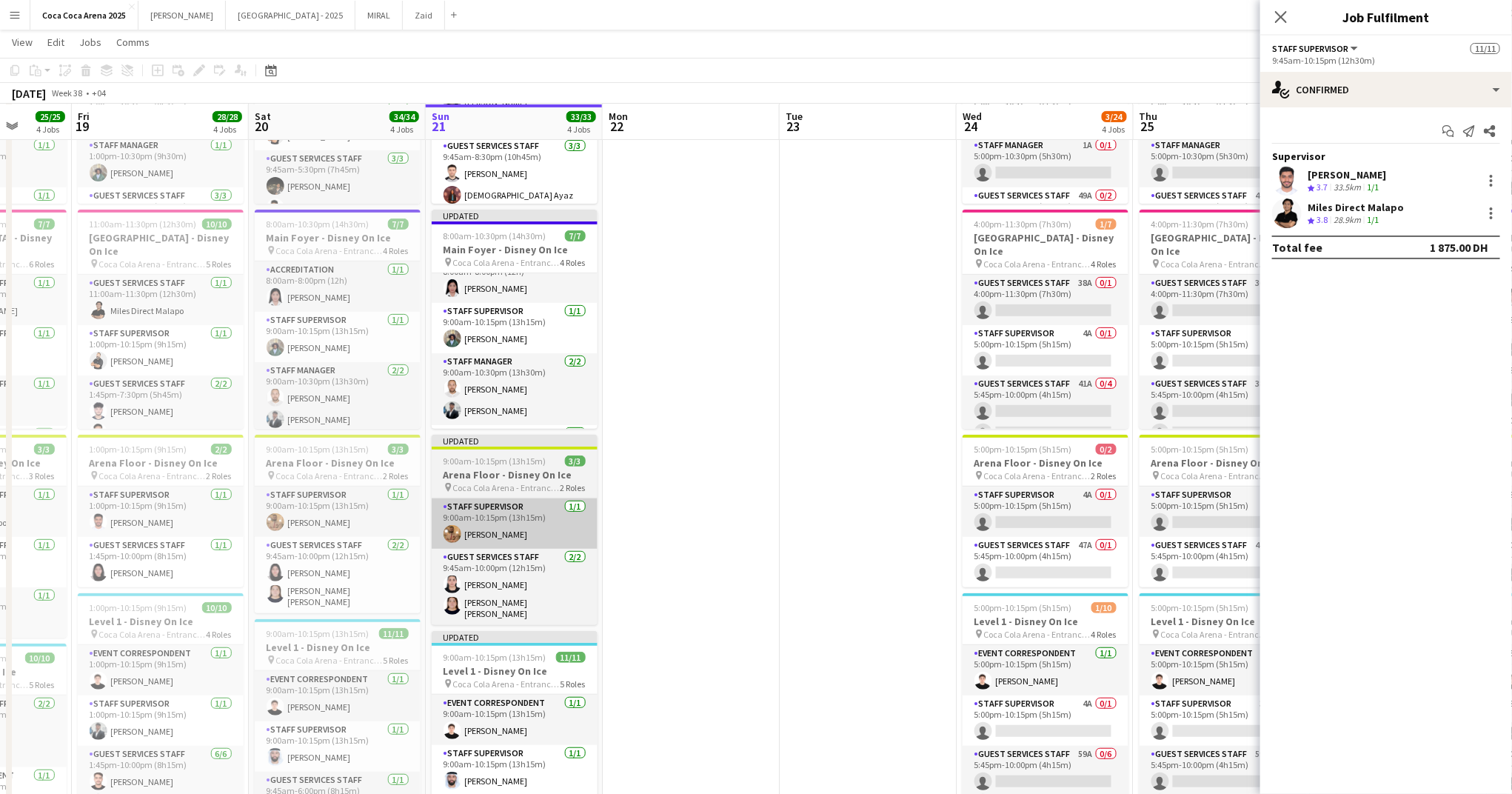
scroll to position [13, 0]
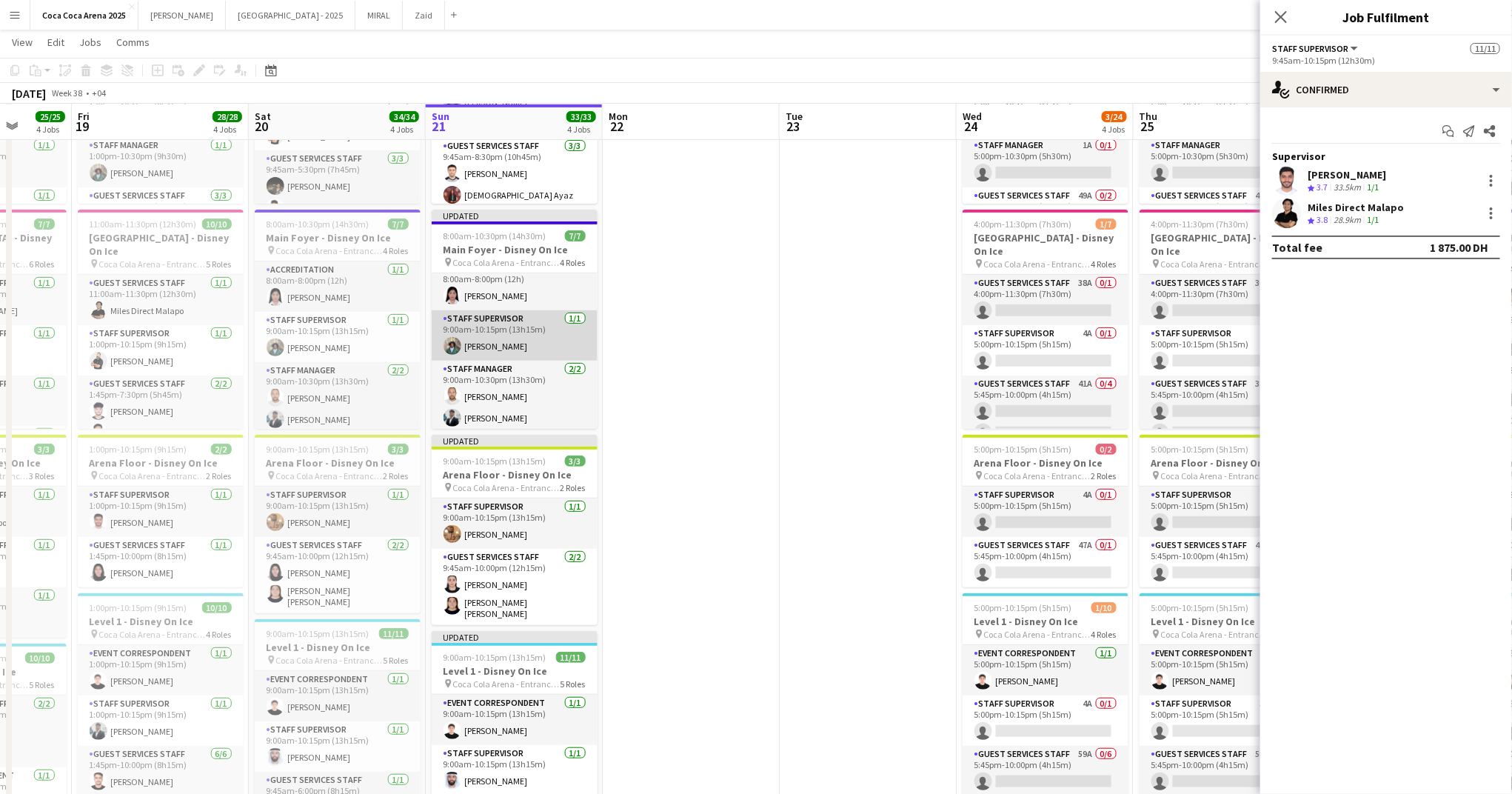
click at [514, 342] on app-card-role "Staff Supervisor [DATE] 9:00am-10:15pm (13h15m) [PERSON_NAME]" at bounding box center [514, 335] width 166 height 51
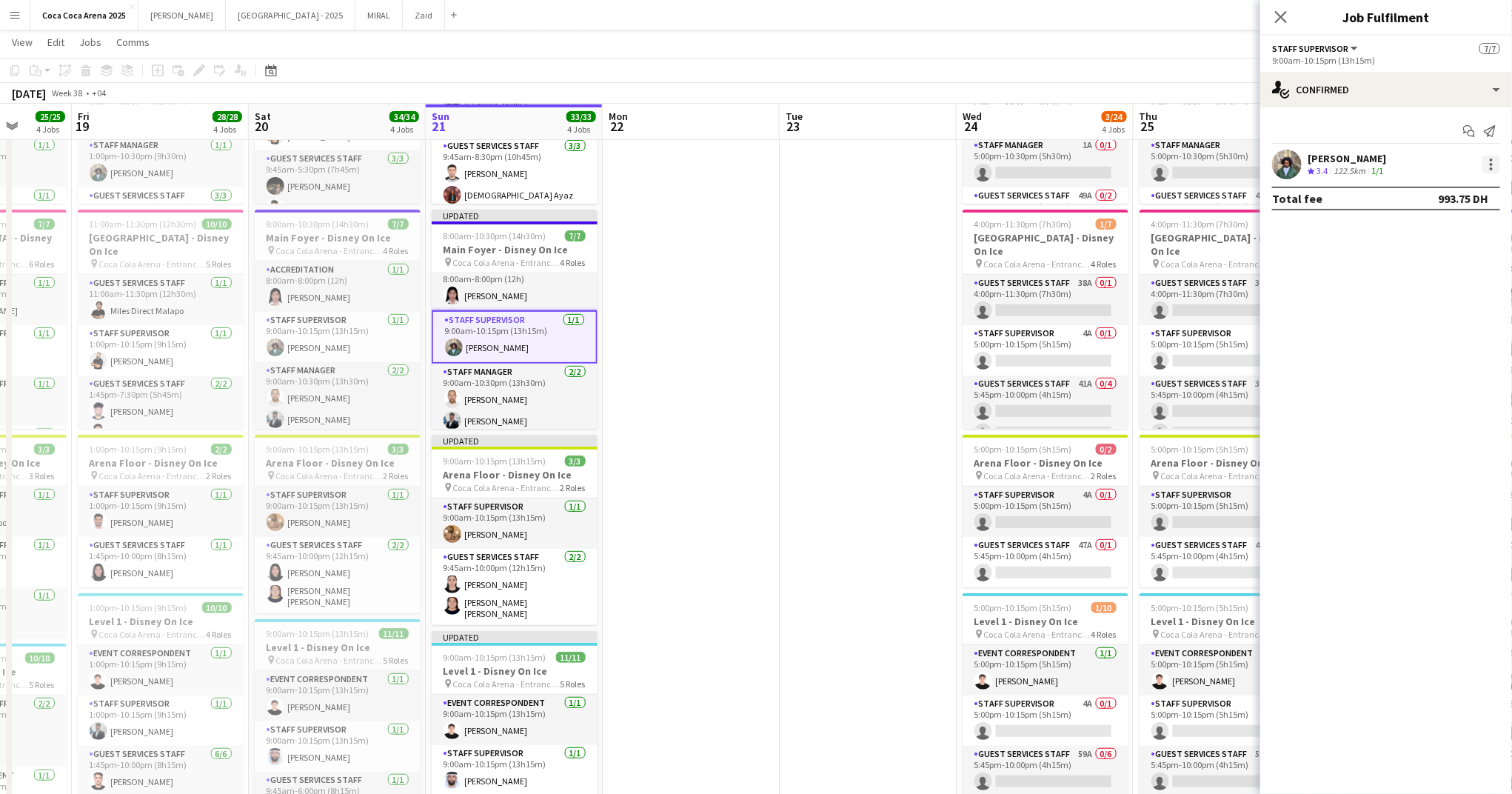
click at [1492, 163] on div at bounding box center [1490, 163] width 3 height 3
click at [1429, 399] on span "Set as supervisor" at bounding box center [1442, 404] width 92 height 13
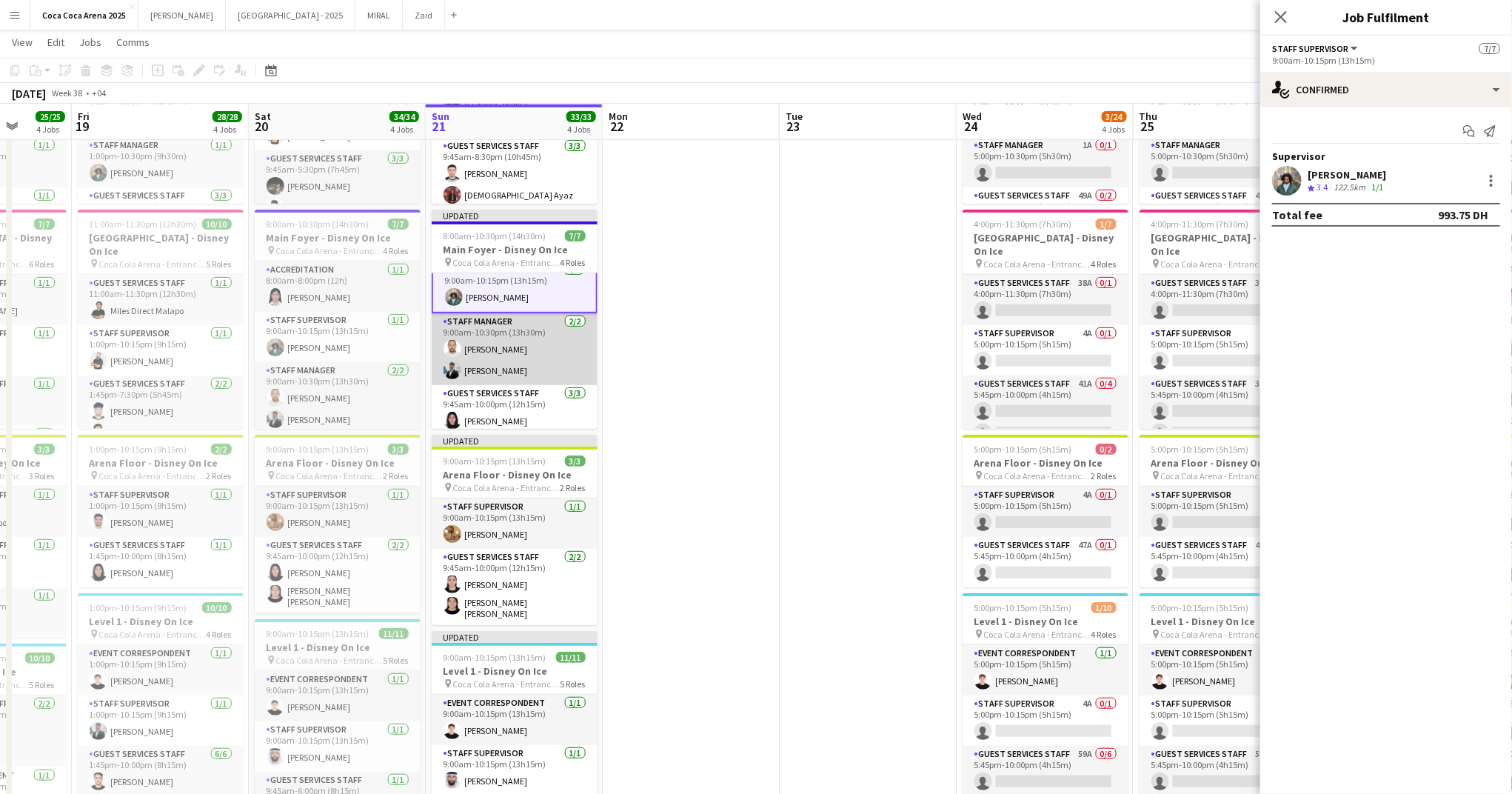
click at [513, 353] on app-card-role "Staff Manager [DATE] 9:00am-10:30pm (13h30m) [PERSON_NAME] Qadas [PERSON_NAME]" at bounding box center [514, 349] width 166 height 72
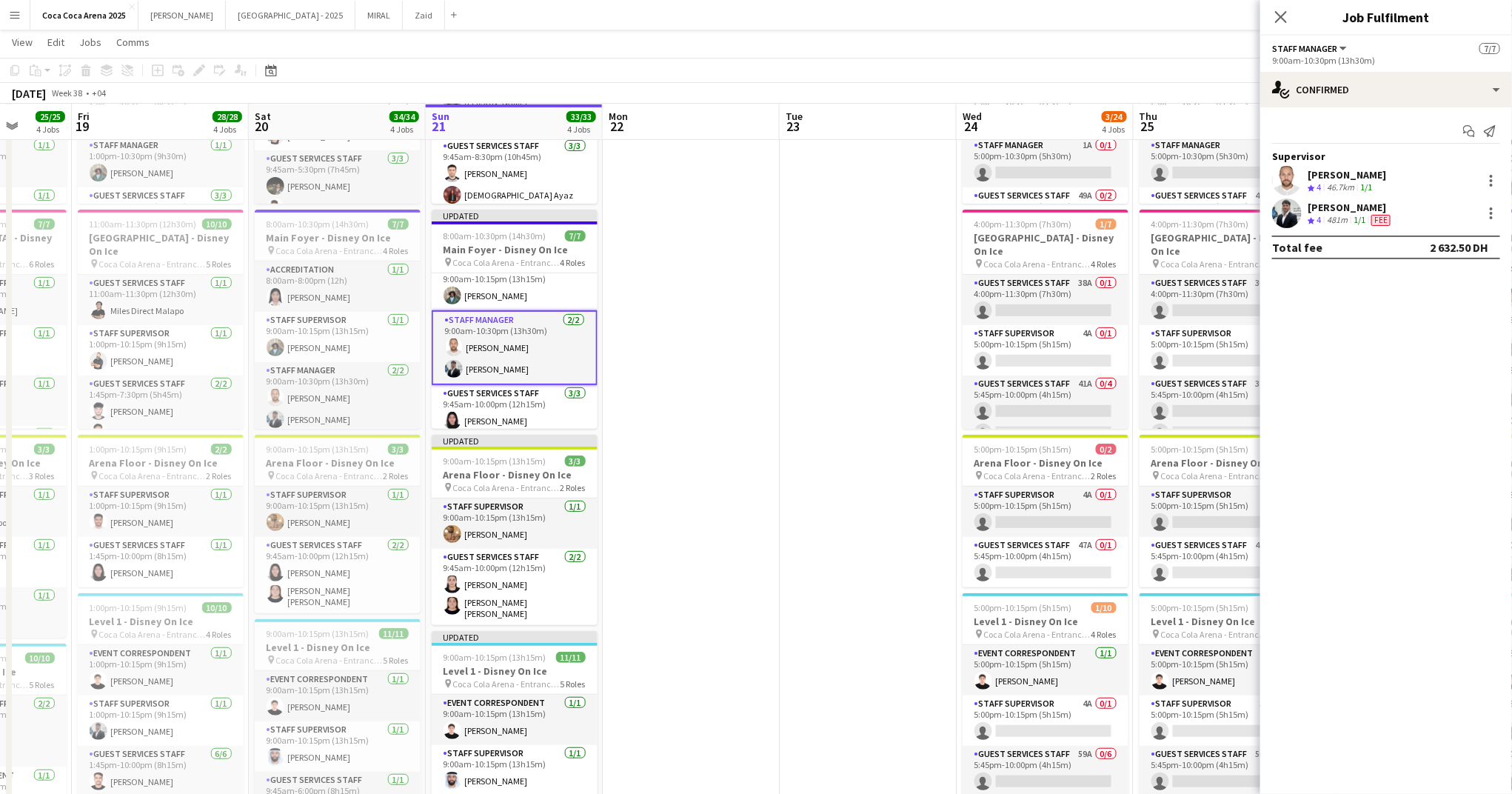
scroll to position [62, 0]
click at [1491, 175] on div at bounding box center [1490, 175] width 3 height 3
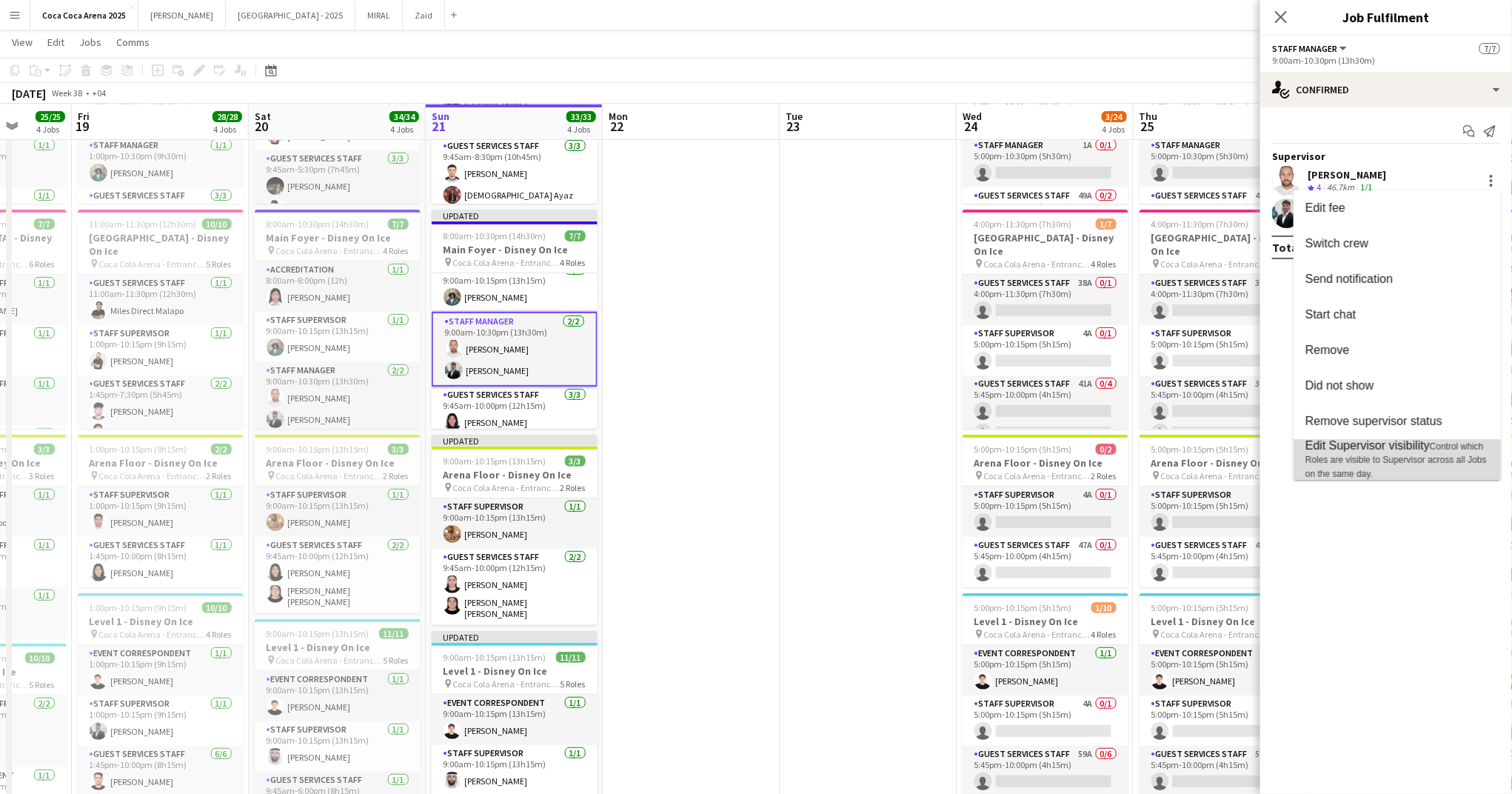
click at [1400, 441] on span "Edit Supervisor visibility" at bounding box center [1368, 446] width 125 height 13
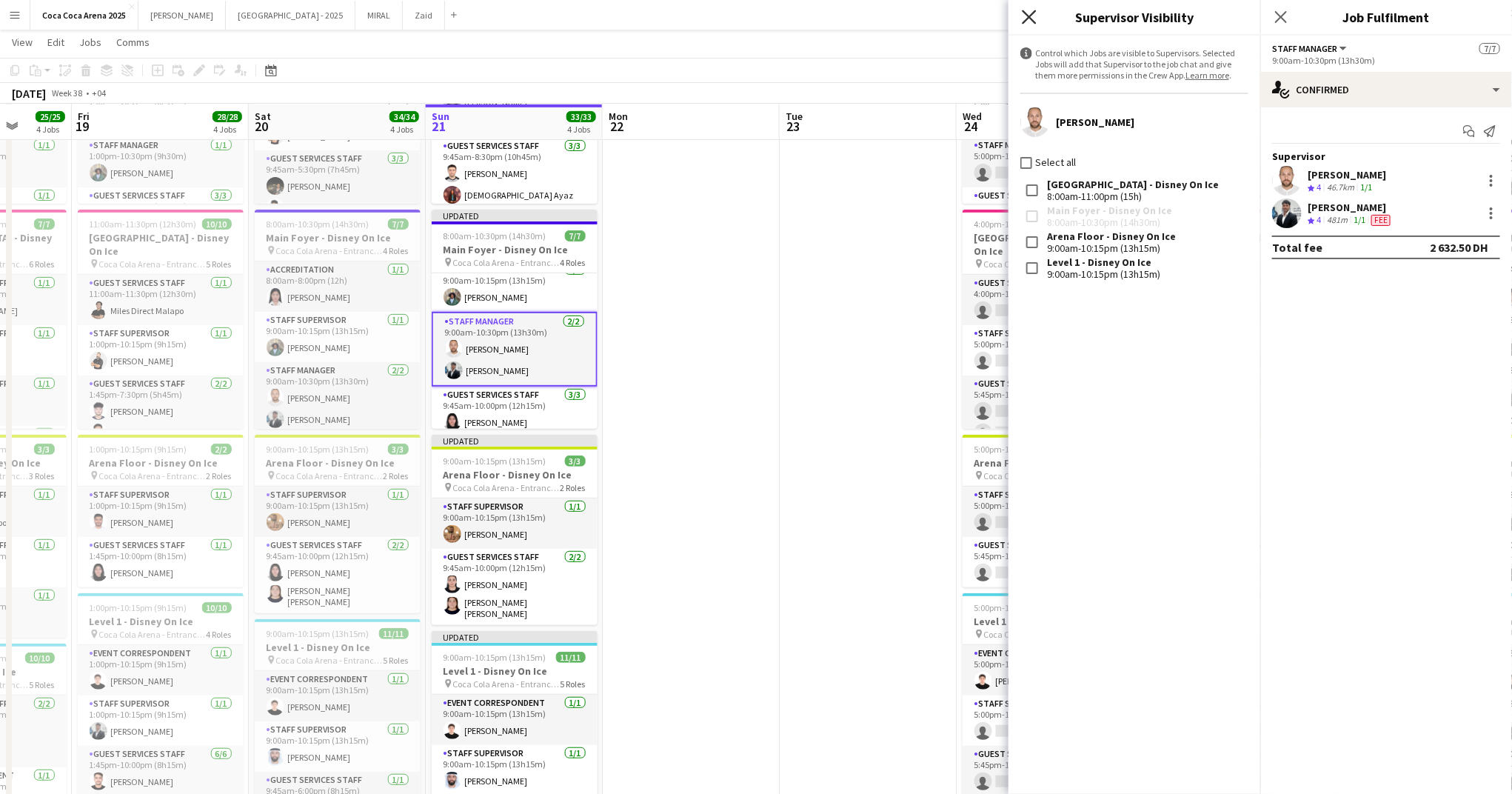
click at [1030, 12] on icon "Close pop-in" at bounding box center [1029, 16] width 14 height 14
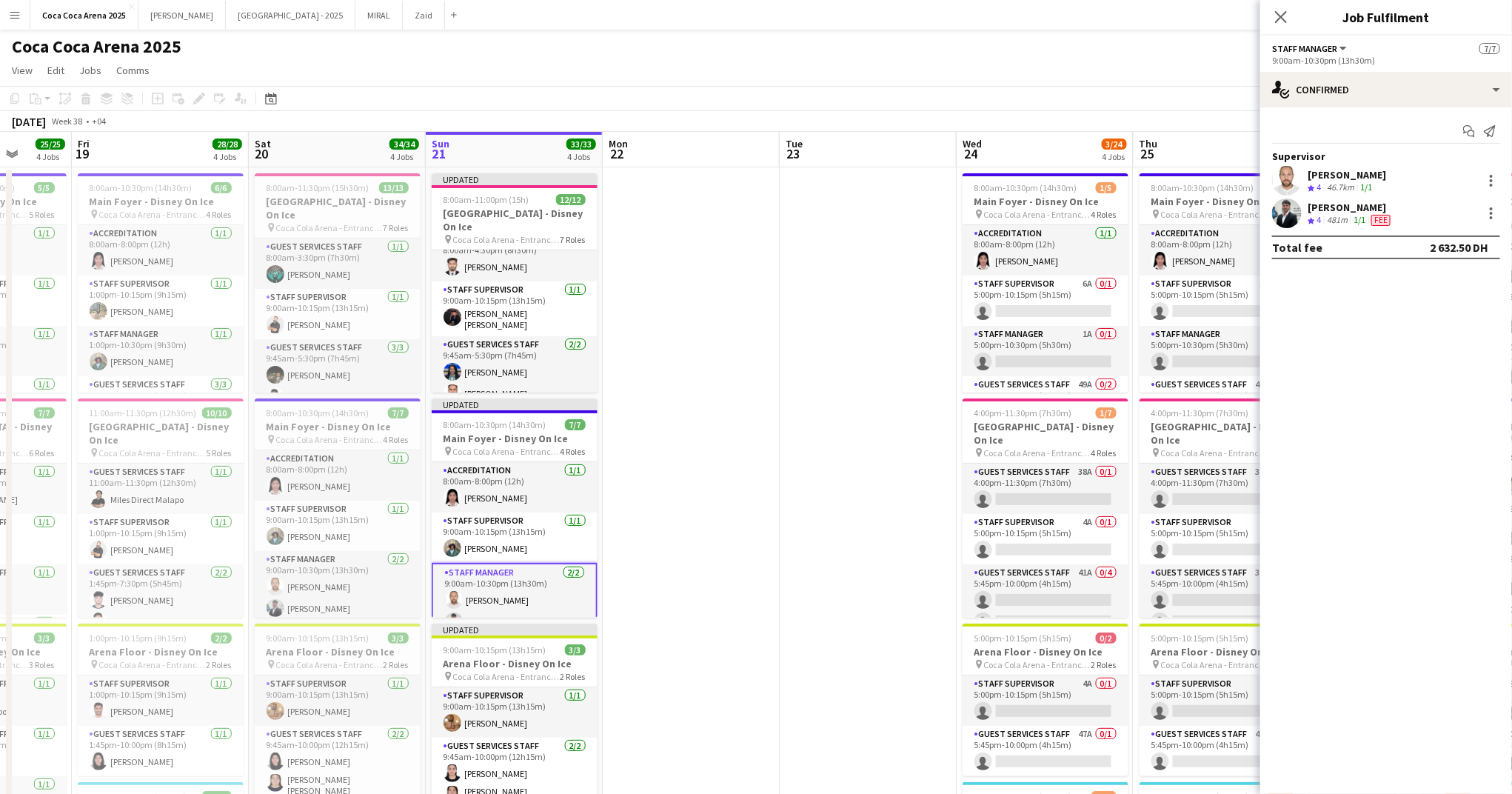
scroll to position [0, 0]
click at [700, 328] on app-date-cell at bounding box center [691, 632] width 177 height 929
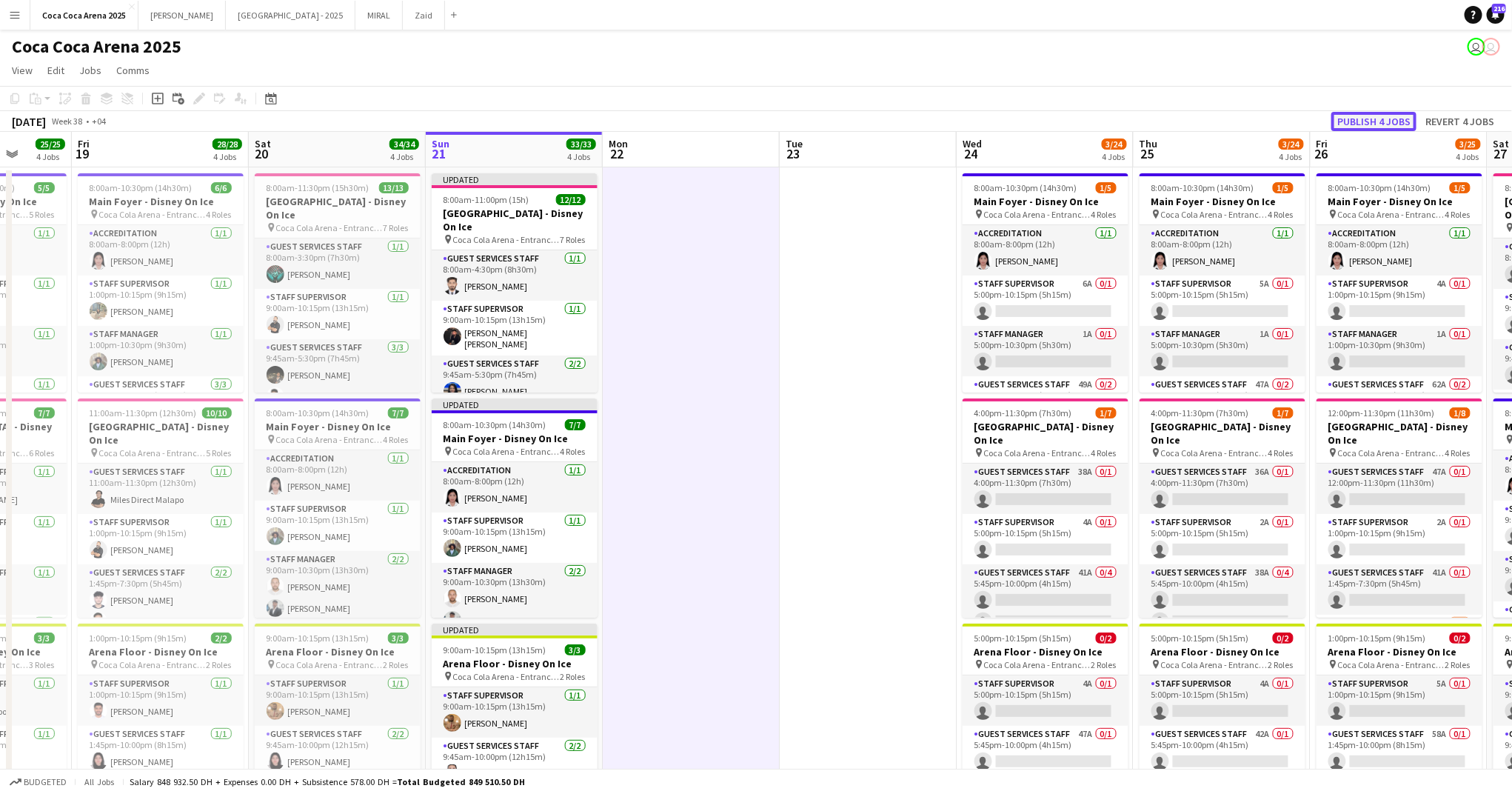
click at [1403, 118] on button "Publish 4 jobs" at bounding box center [1374, 121] width 85 height 19
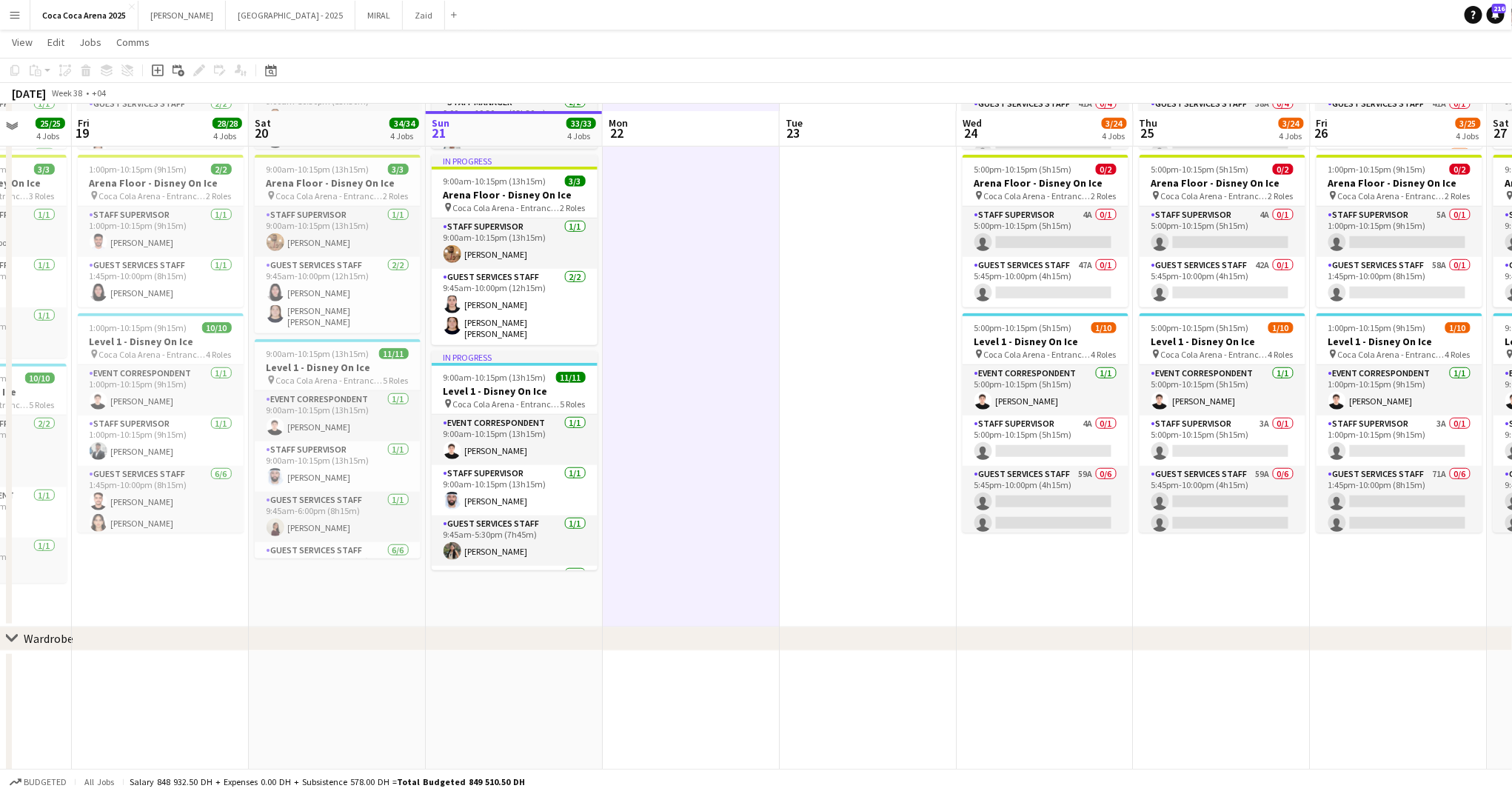
scroll to position [474, 0]
